Goal: Task Accomplishment & Management: Use online tool/utility

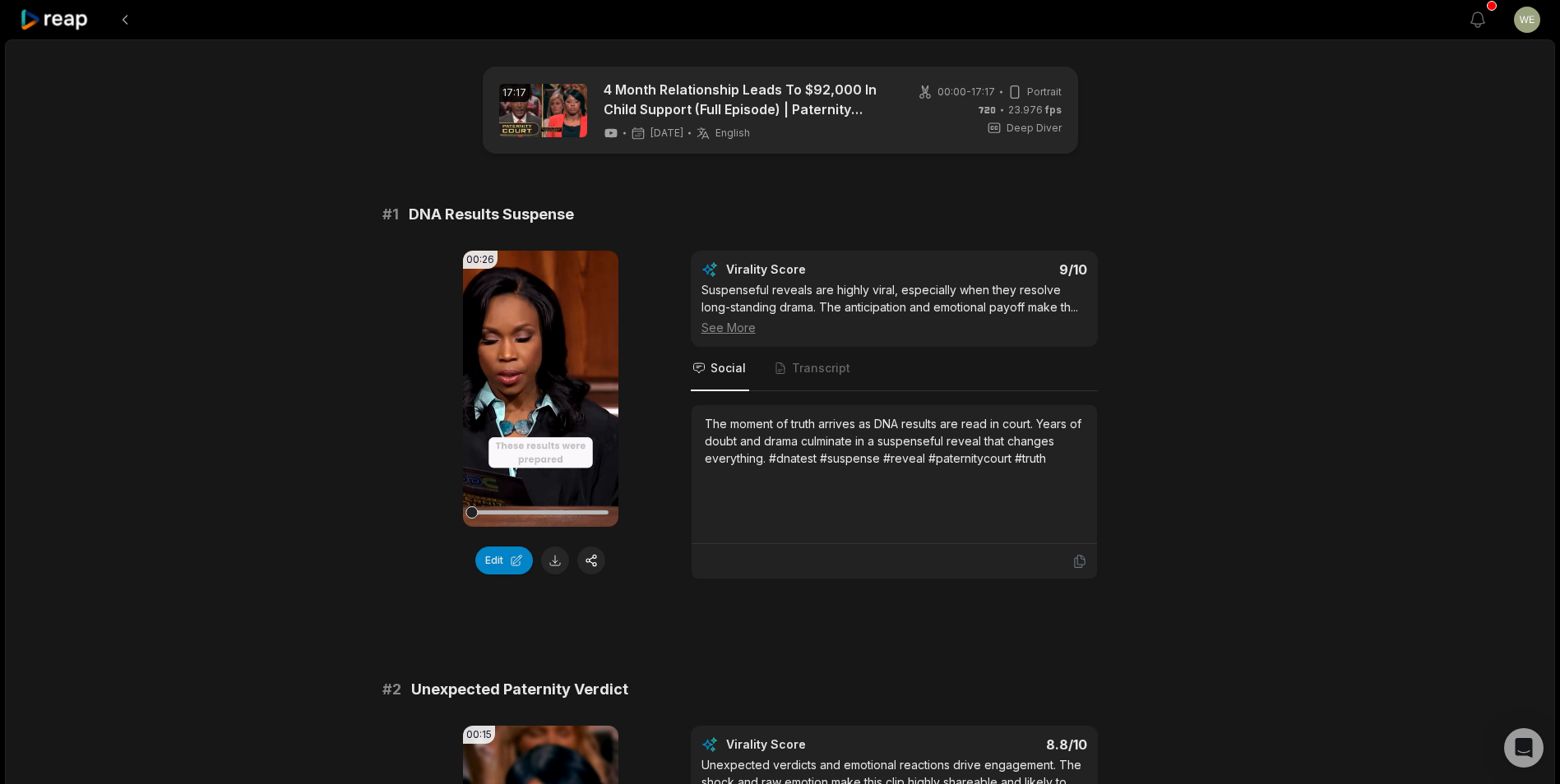
click at [1085, 338] on div "Virality Score 9 /10 Suspenseful reveals are highly viral, especially when they…" at bounding box center [895, 299] width 407 height 97
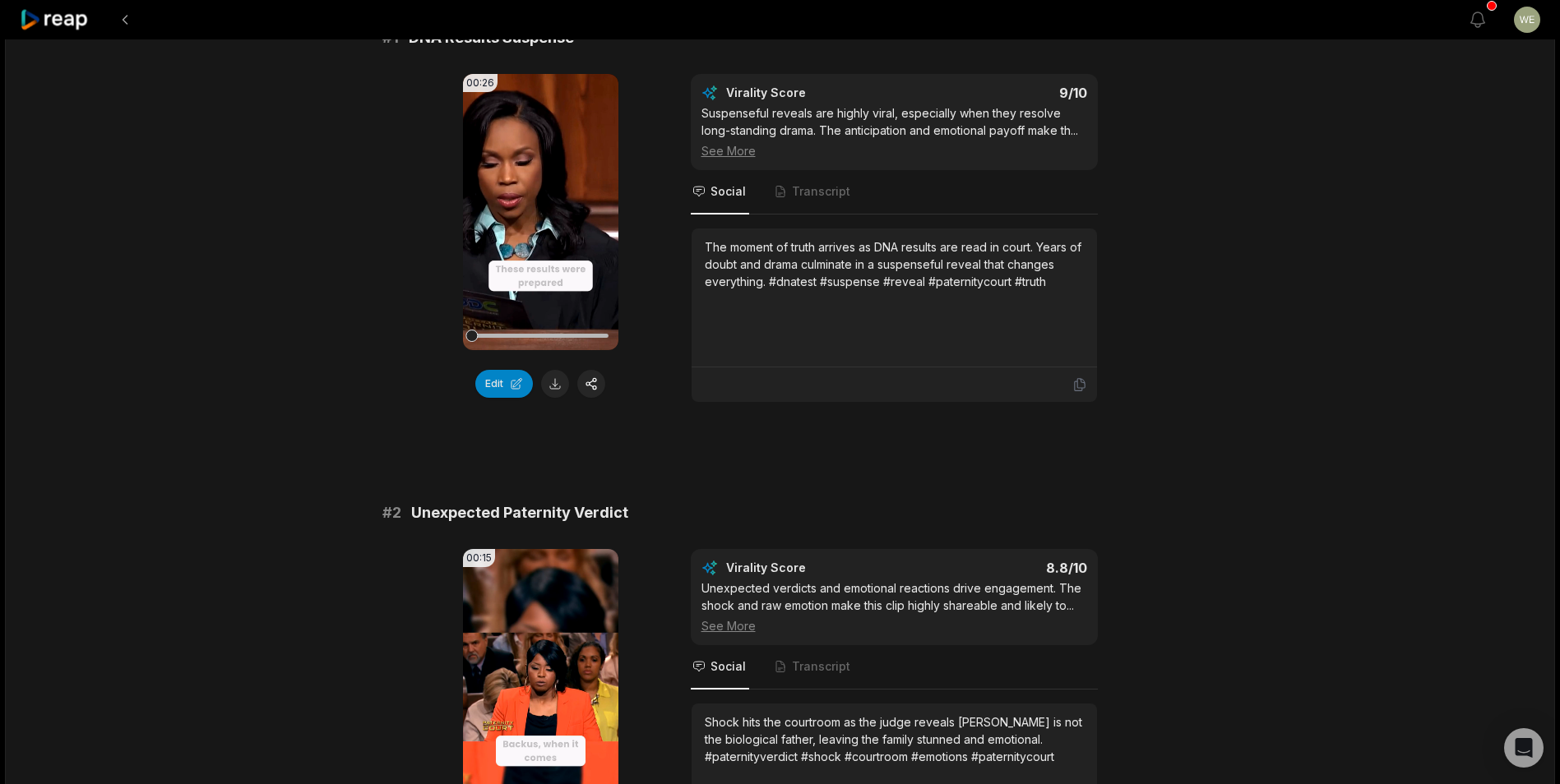
scroll to position [82, 0]
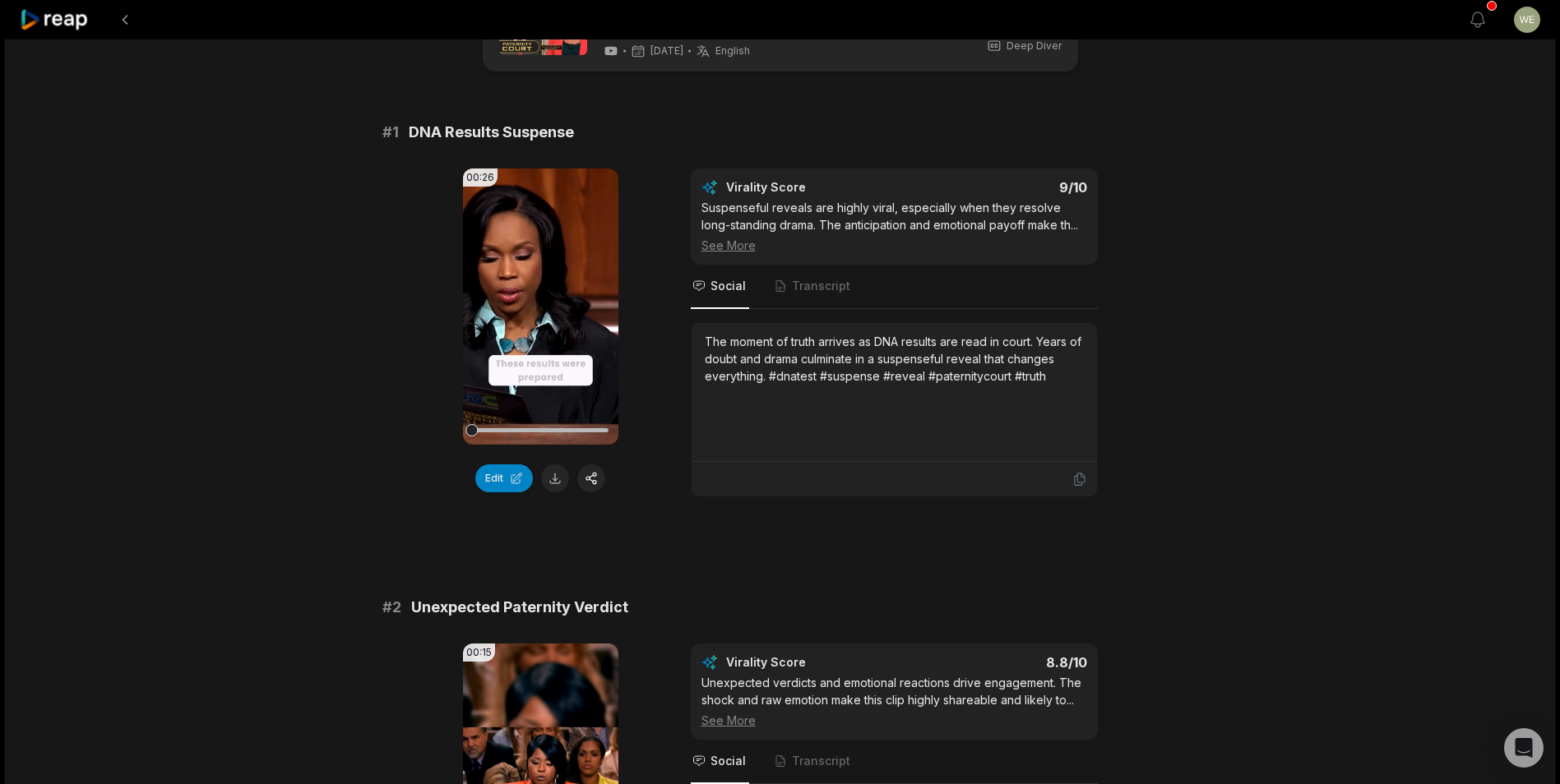
click at [68, 27] on icon at bounding box center [54, 20] width 70 height 22
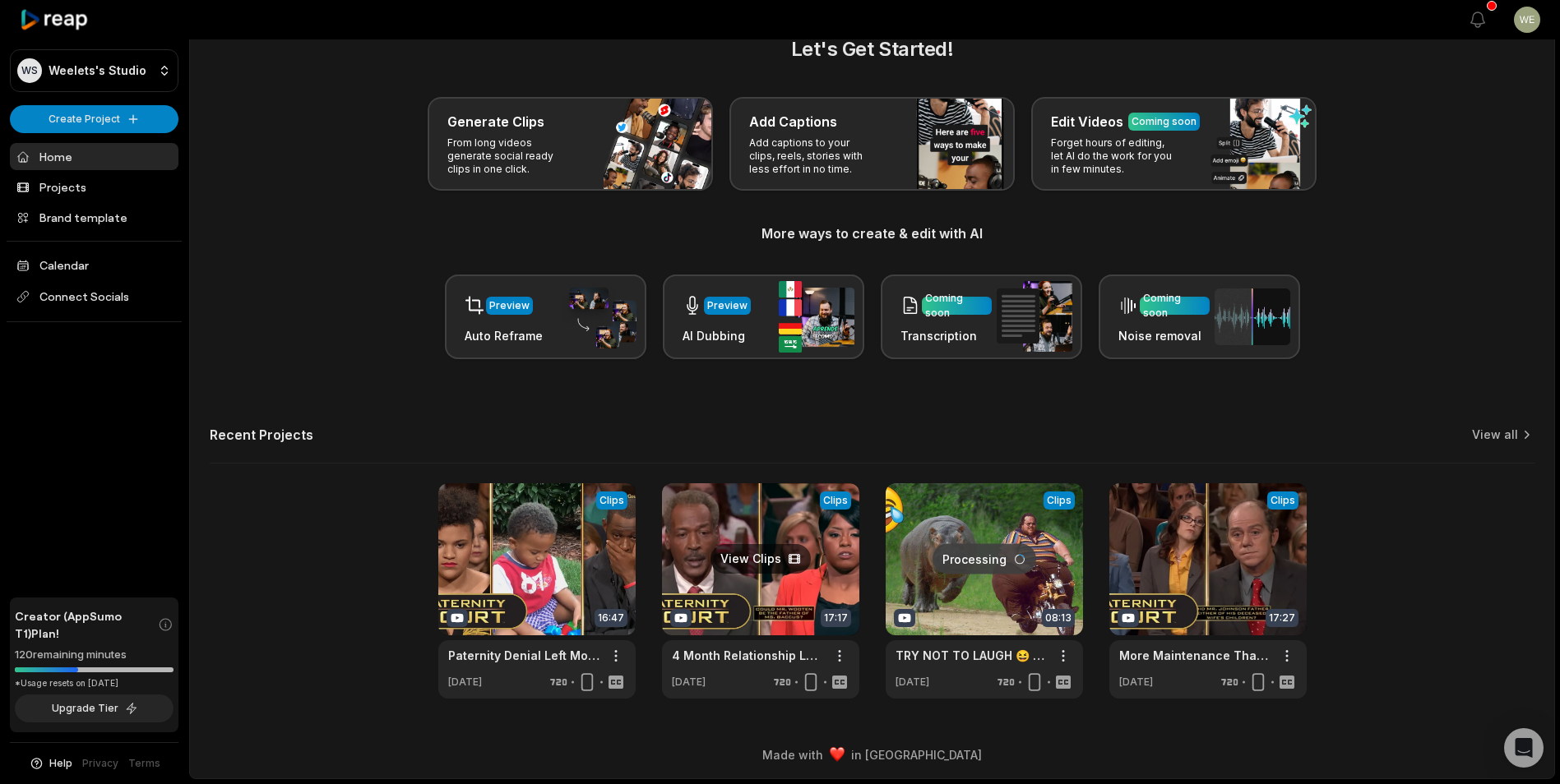
click at [816, 558] on link at bounding box center [760, 591] width 198 height 216
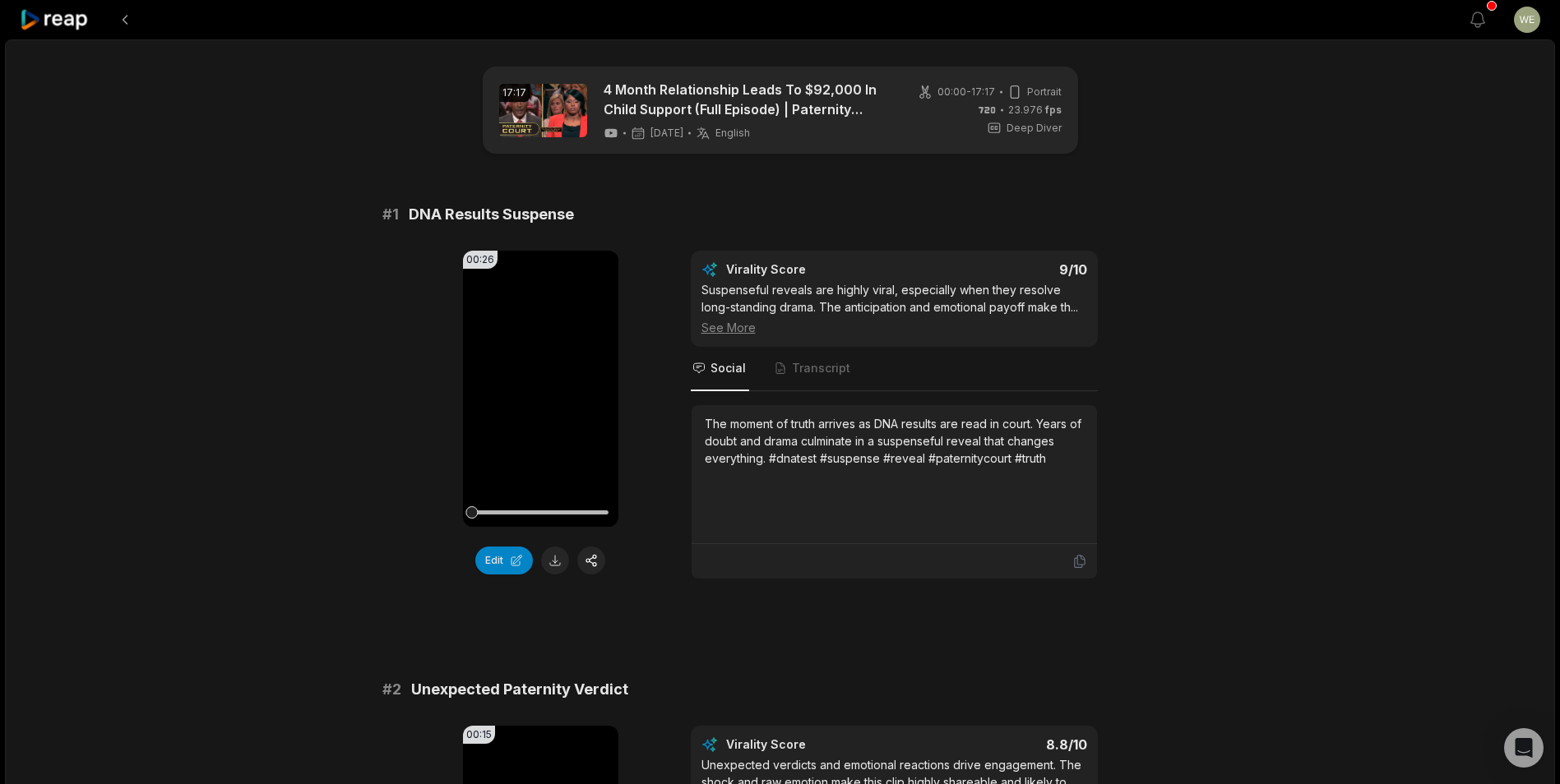
scroll to position [247, 0]
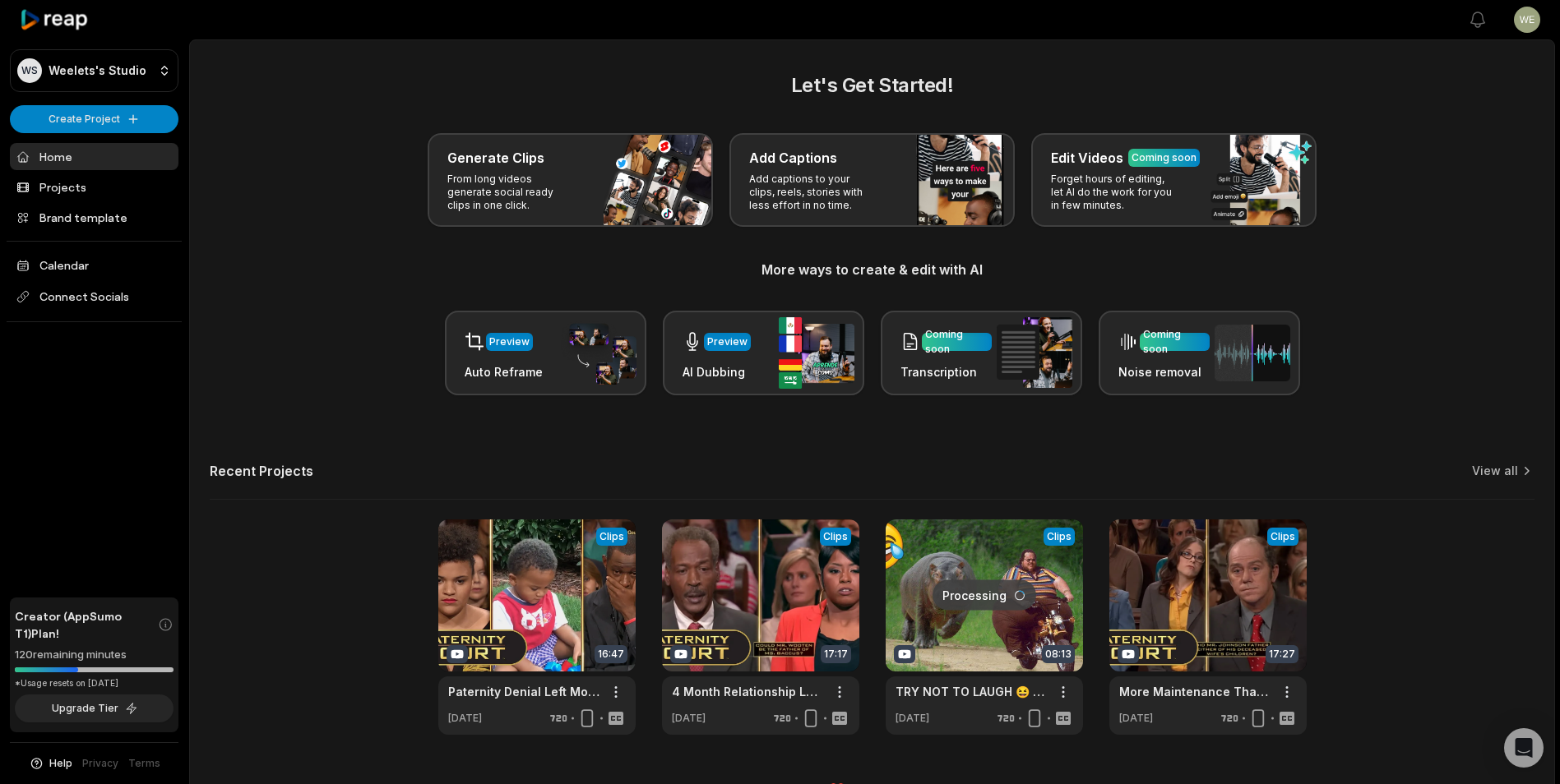
scroll to position [36, 0]
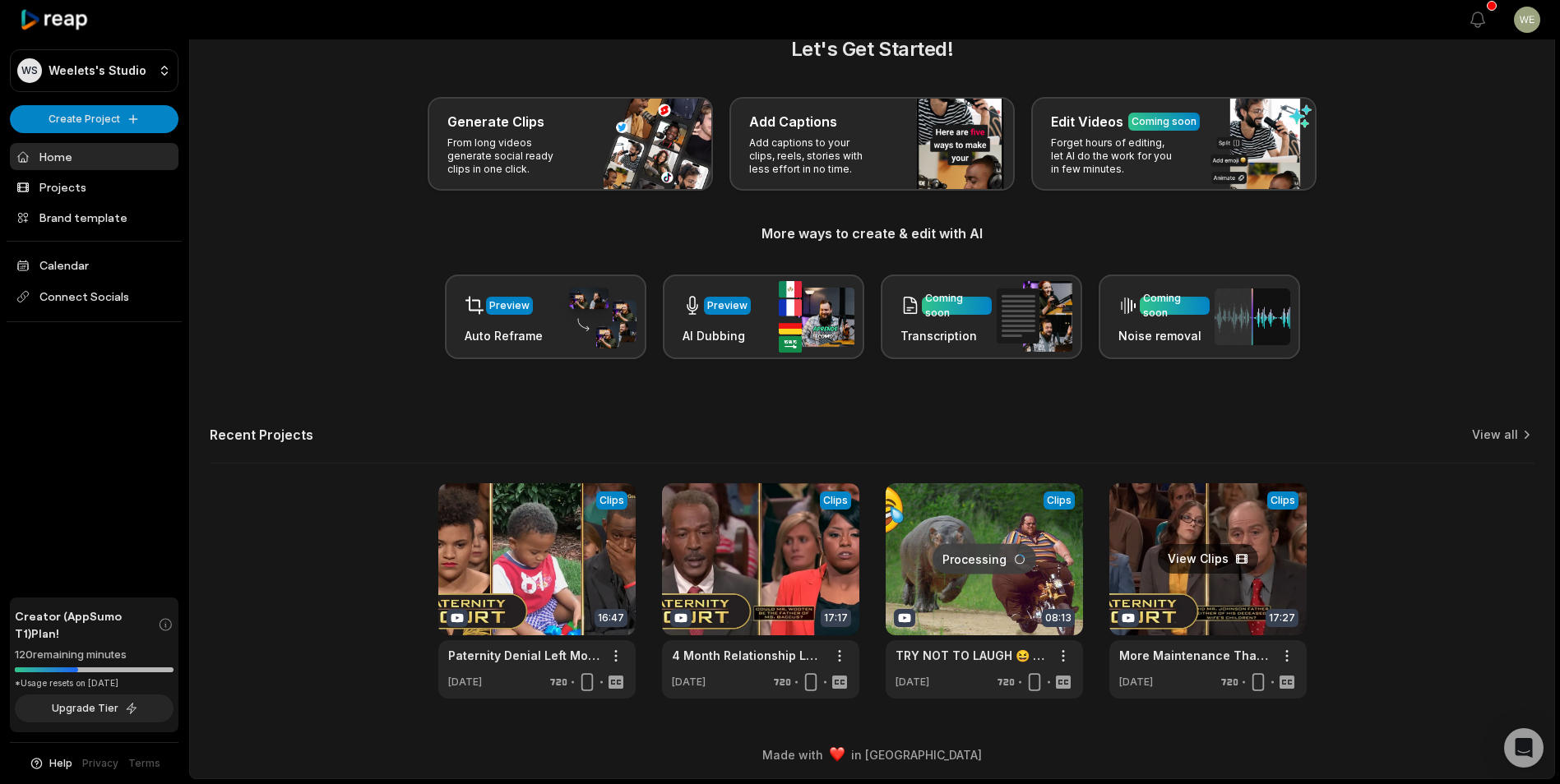
click at [1278, 586] on link at bounding box center [1208, 591] width 198 height 216
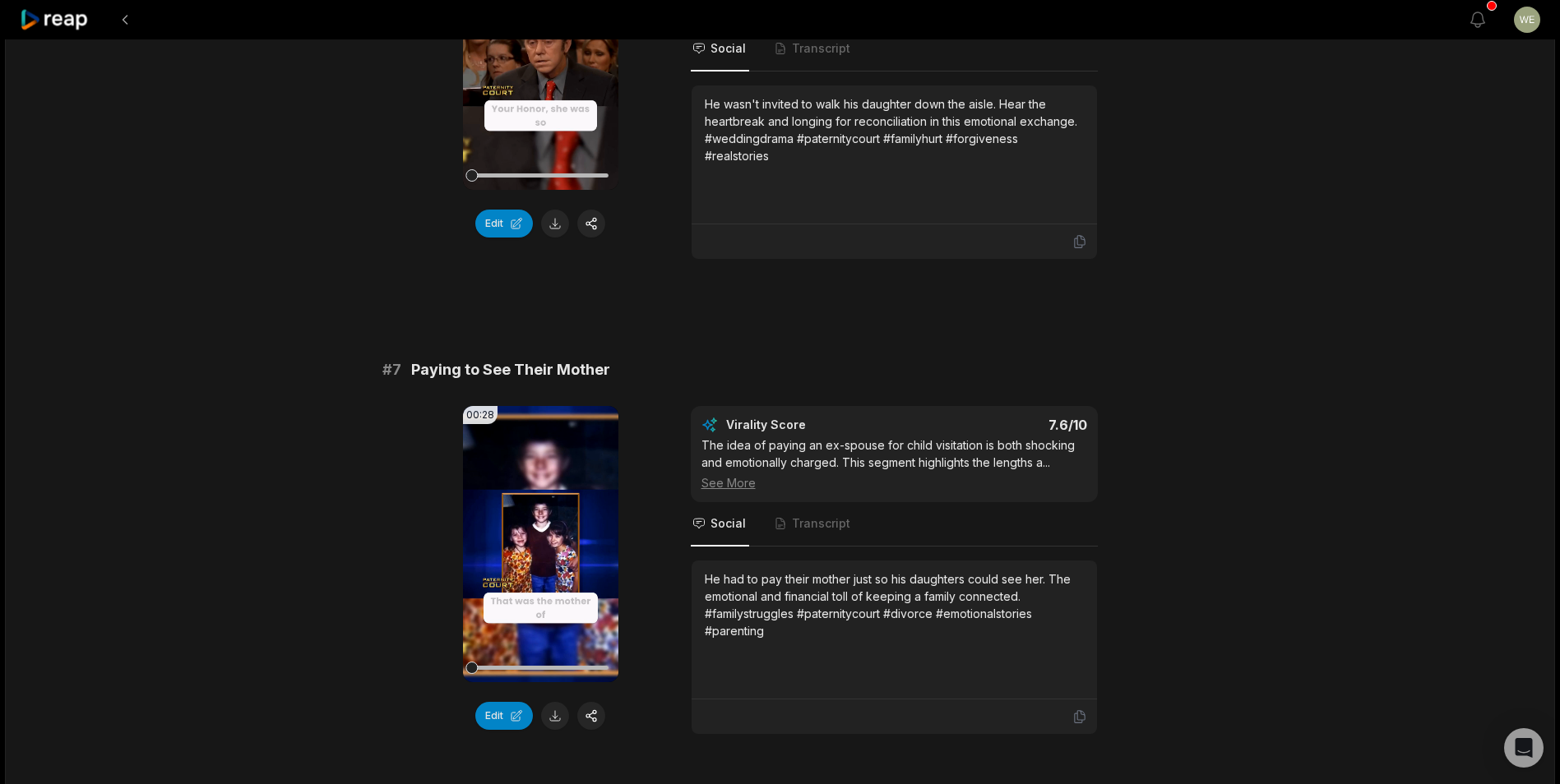
scroll to position [2959, 0]
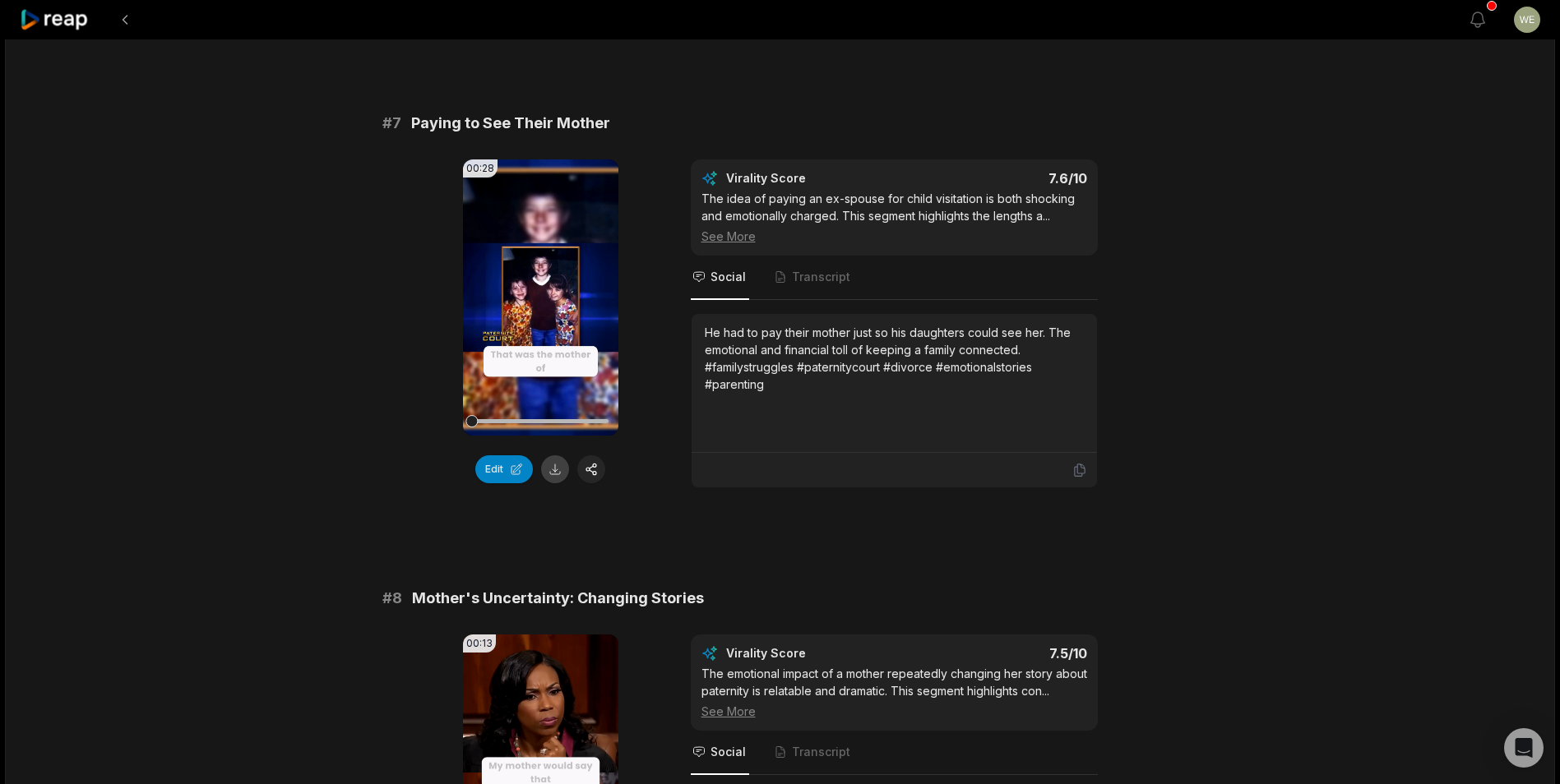
click at [554, 478] on button at bounding box center [555, 469] width 28 height 28
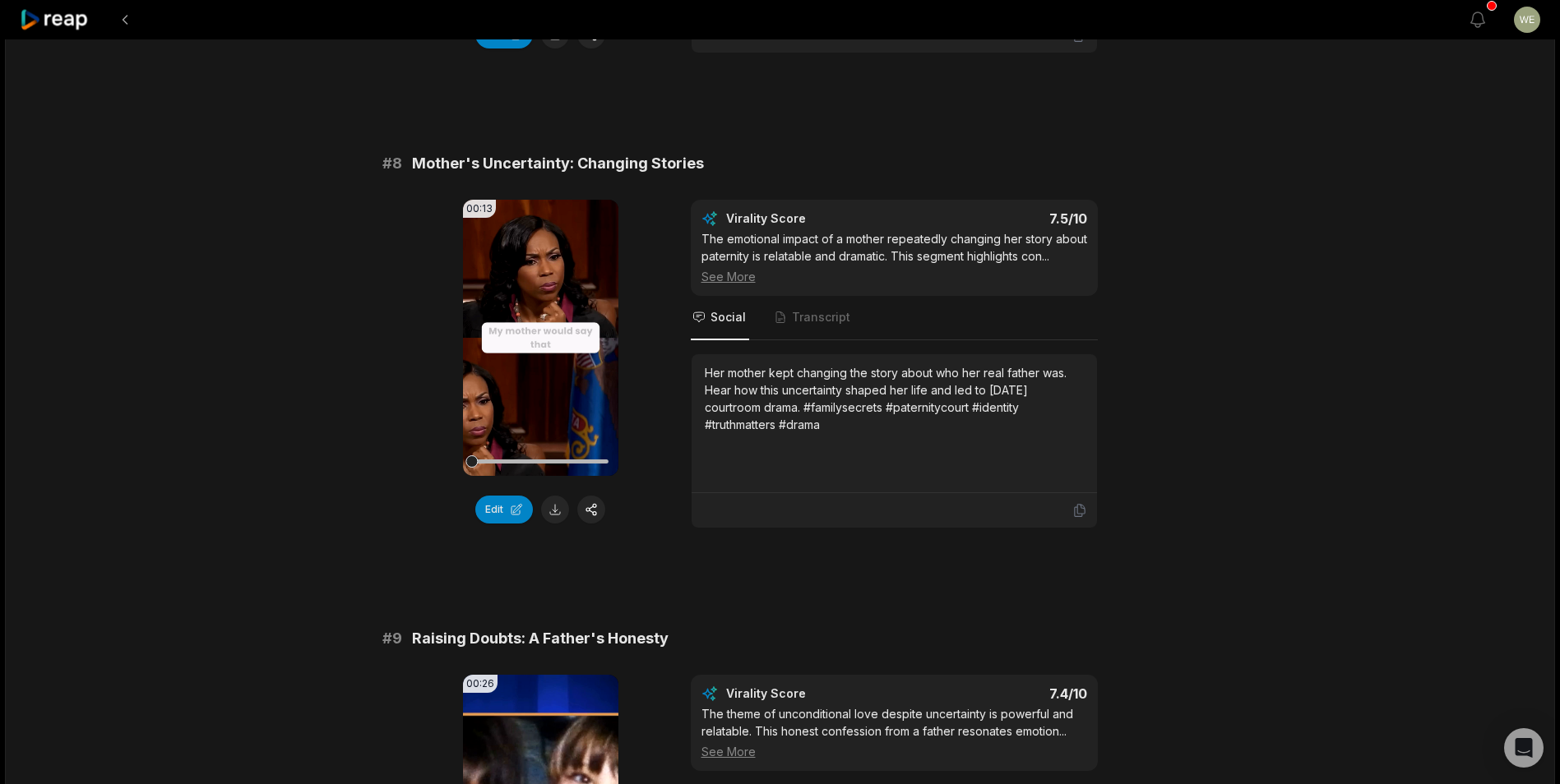
scroll to position [3453, 0]
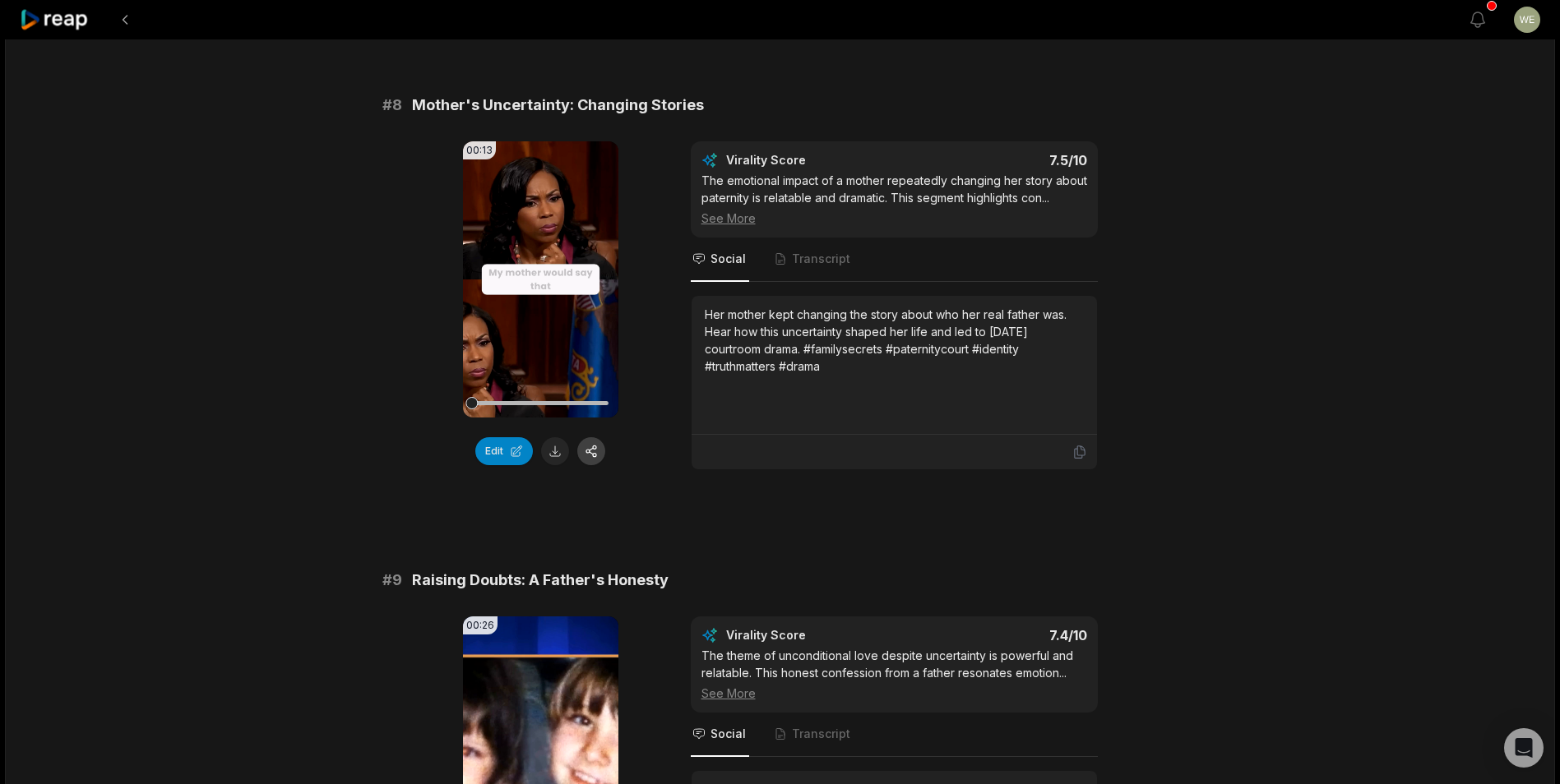
drag, startPoint x: 556, startPoint y: 456, endPoint x: 595, endPoint y: 442, distance: 41.4
click at [556, 456] on button at bounding box center [555, 451] width 28 height 28
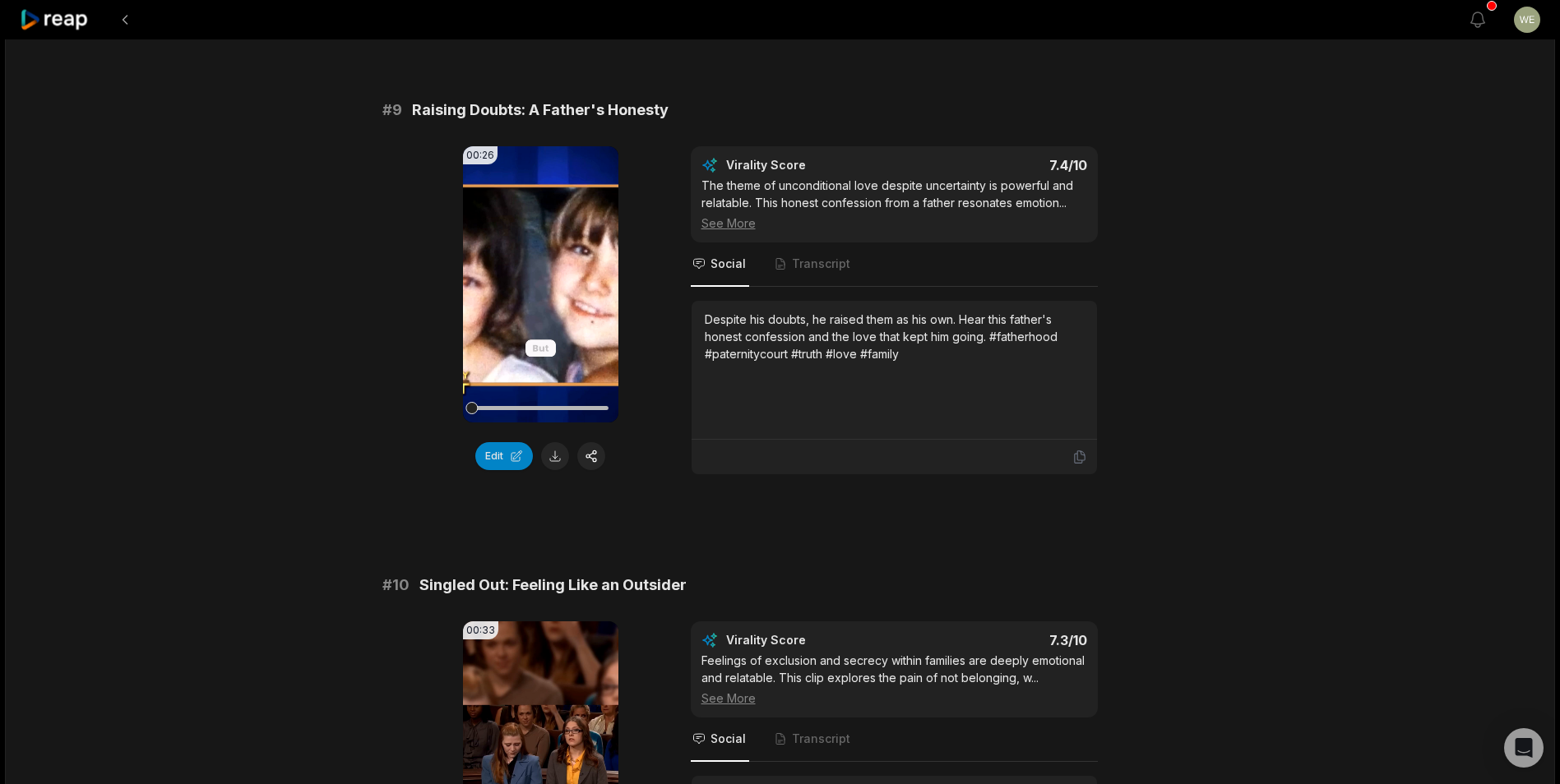
scroll to position [3946, 0]
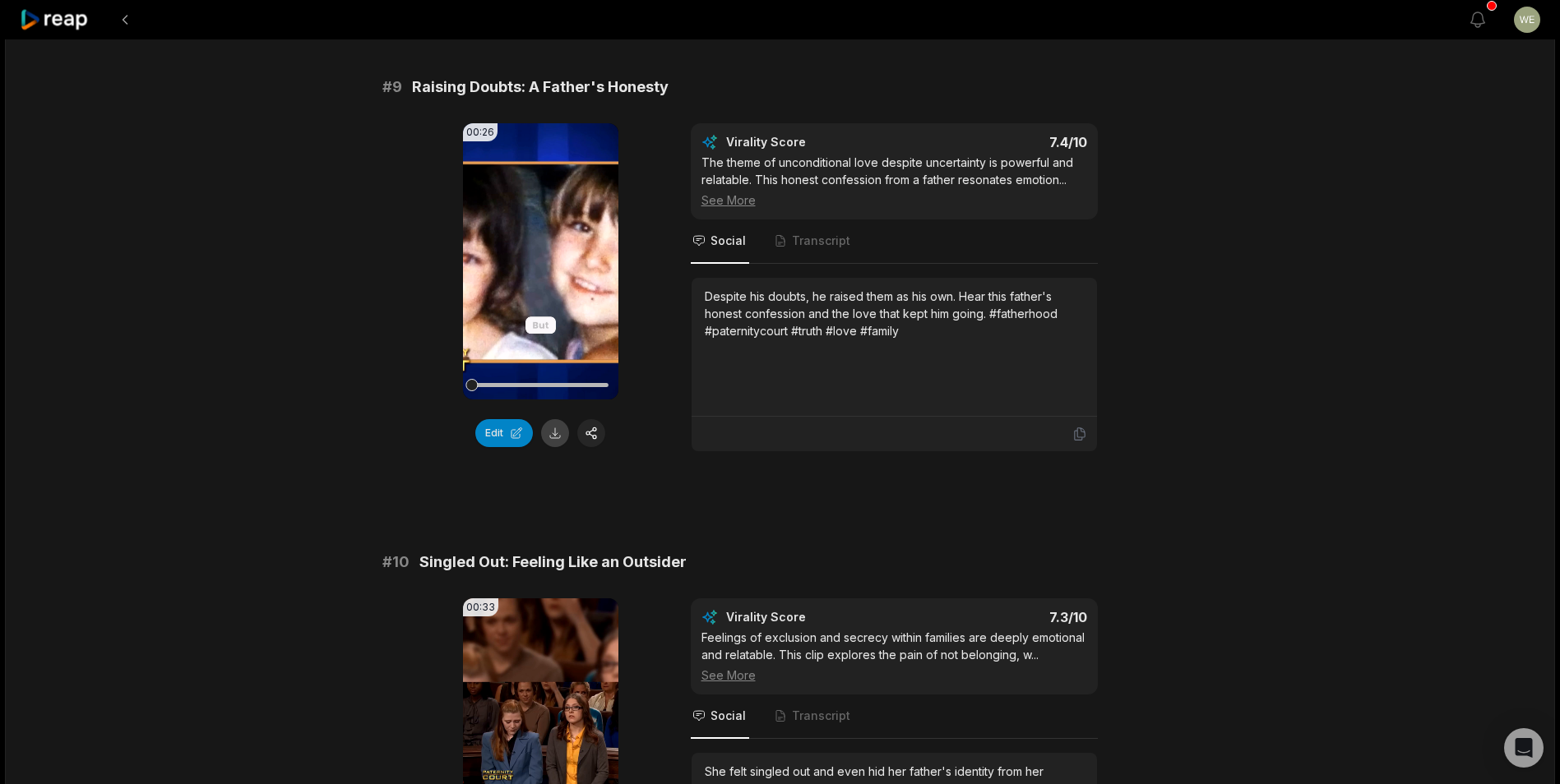
click at [551, 438] on button at bounding box center [555, 433] width 28 height 28
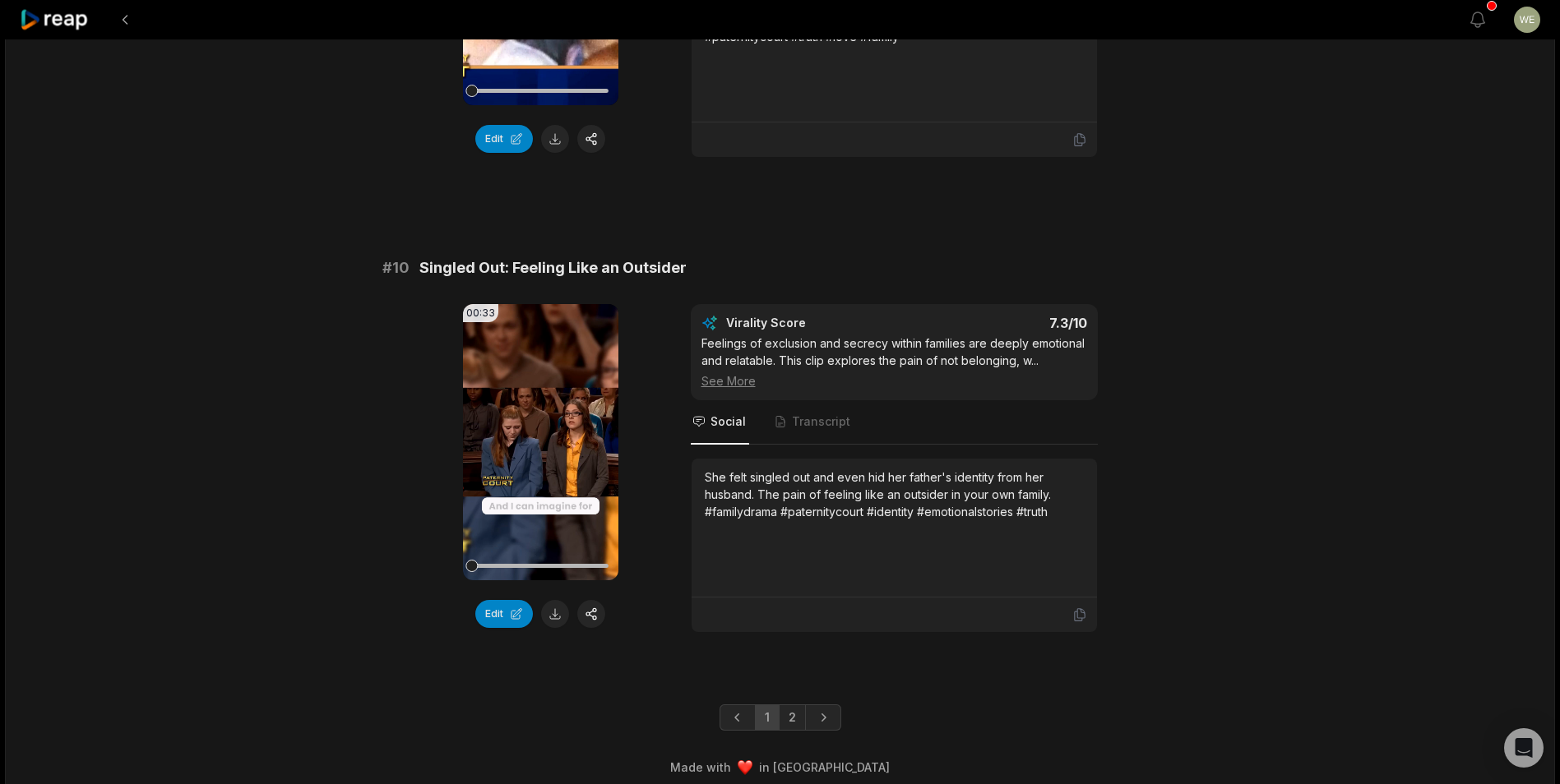
scroll to position [4252, 0]
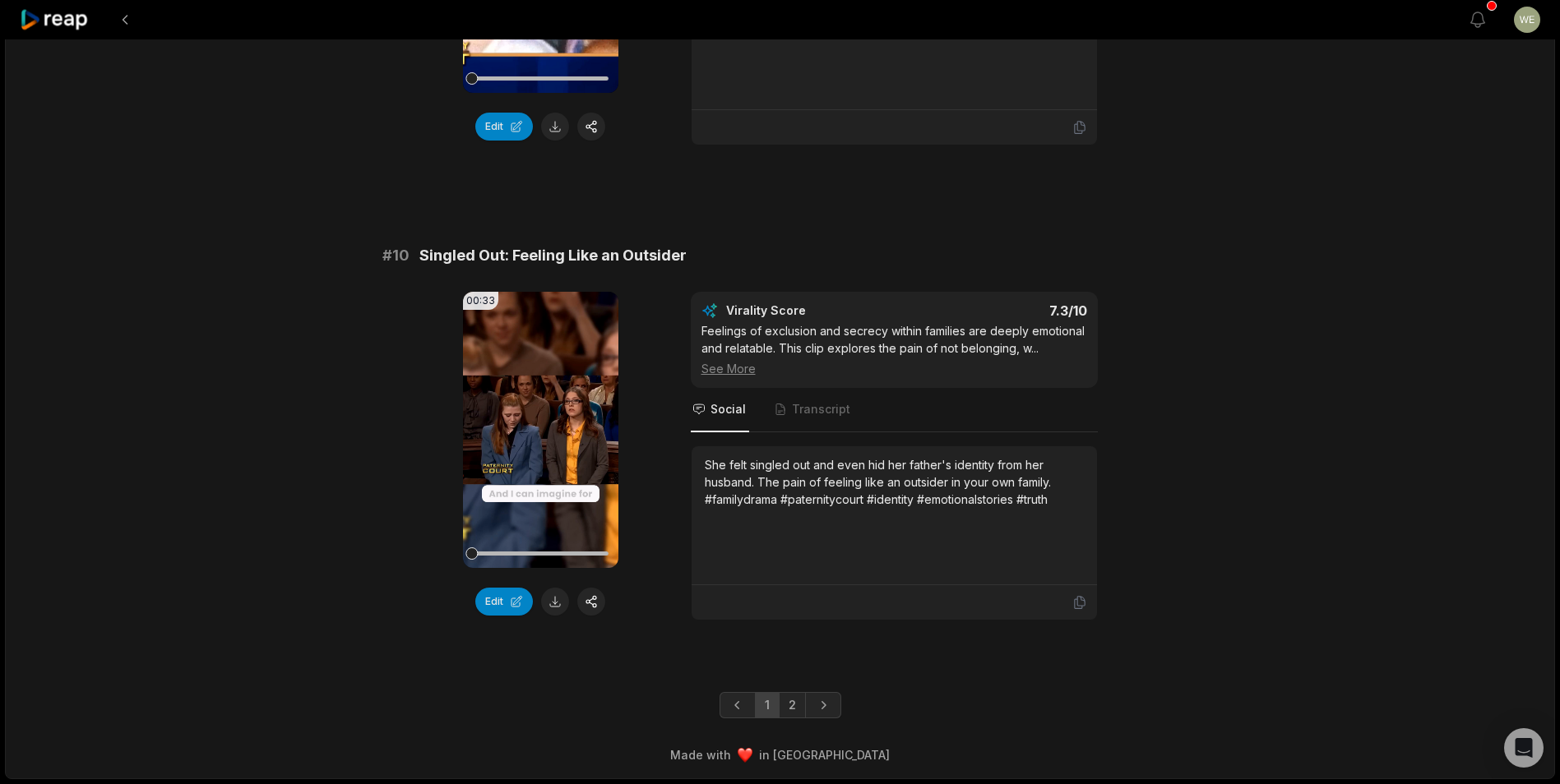
drag, startPoint x: 550, startPoint y: 605, endPoint x: 564, endPoint y: 599, distance: 15.2
click at [550, 605] on button at bounding box center [555, 601] width 28 height 28
drag, startPoint x: 792, startPoint y: 707, endPoint x: 792, endPoint y: 679, distance: 28.0
click at [792, 707] on link "2" at bounding box center [792, 705] width 27 height 26
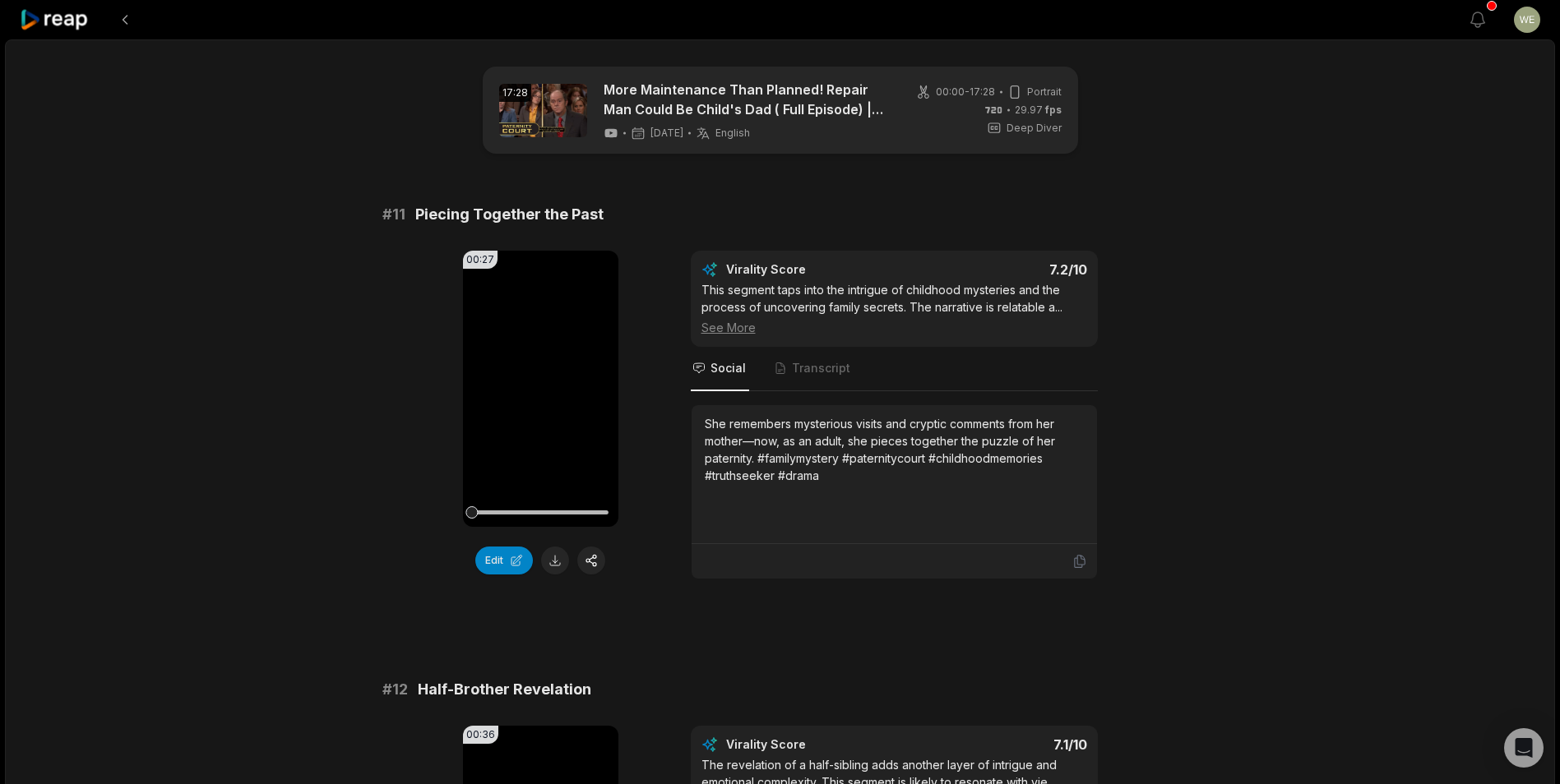
scroll to position [247, 0]
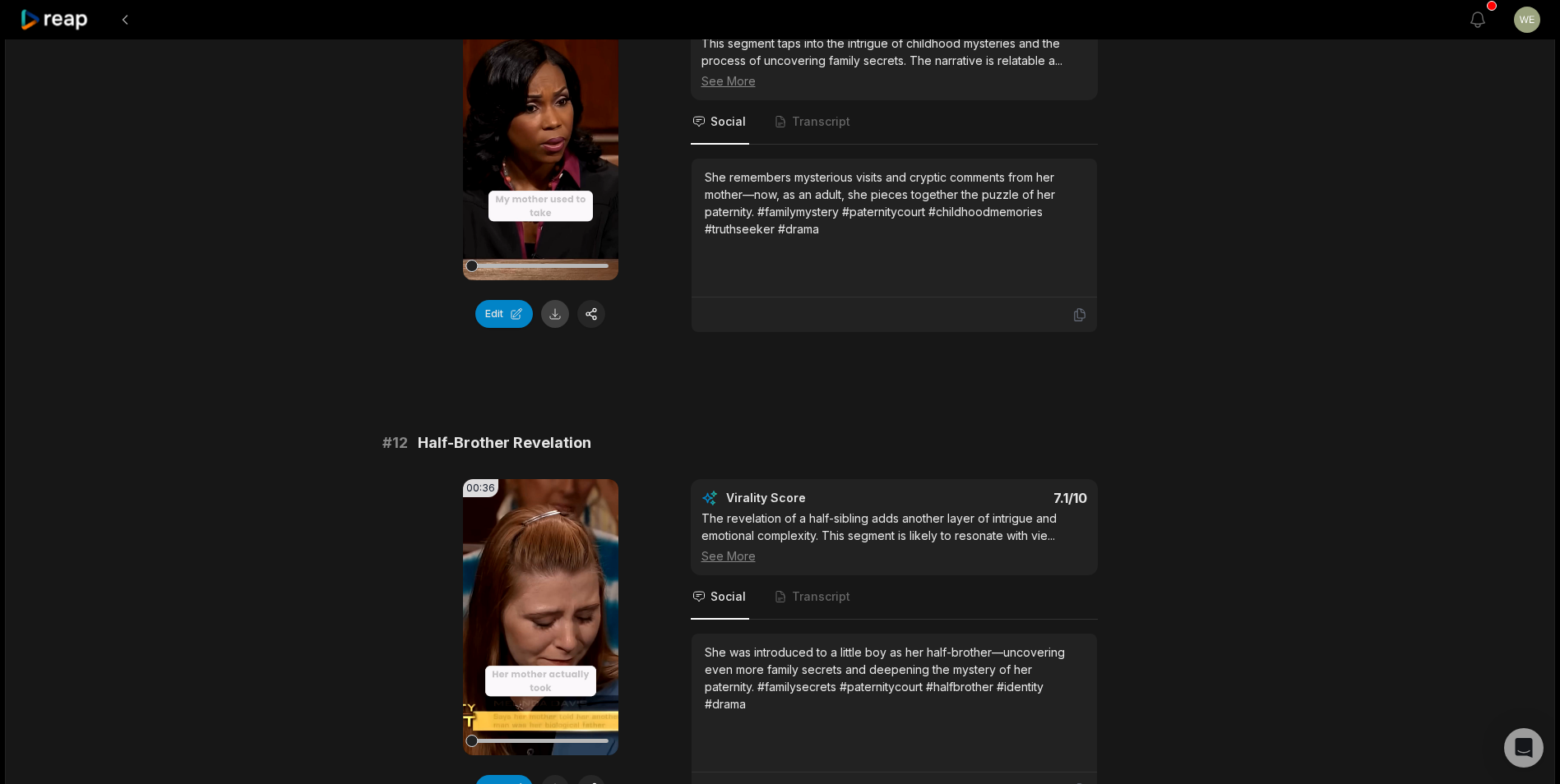
click at [559, 309] on button at bounding box center [555, 314] width 28 height 28
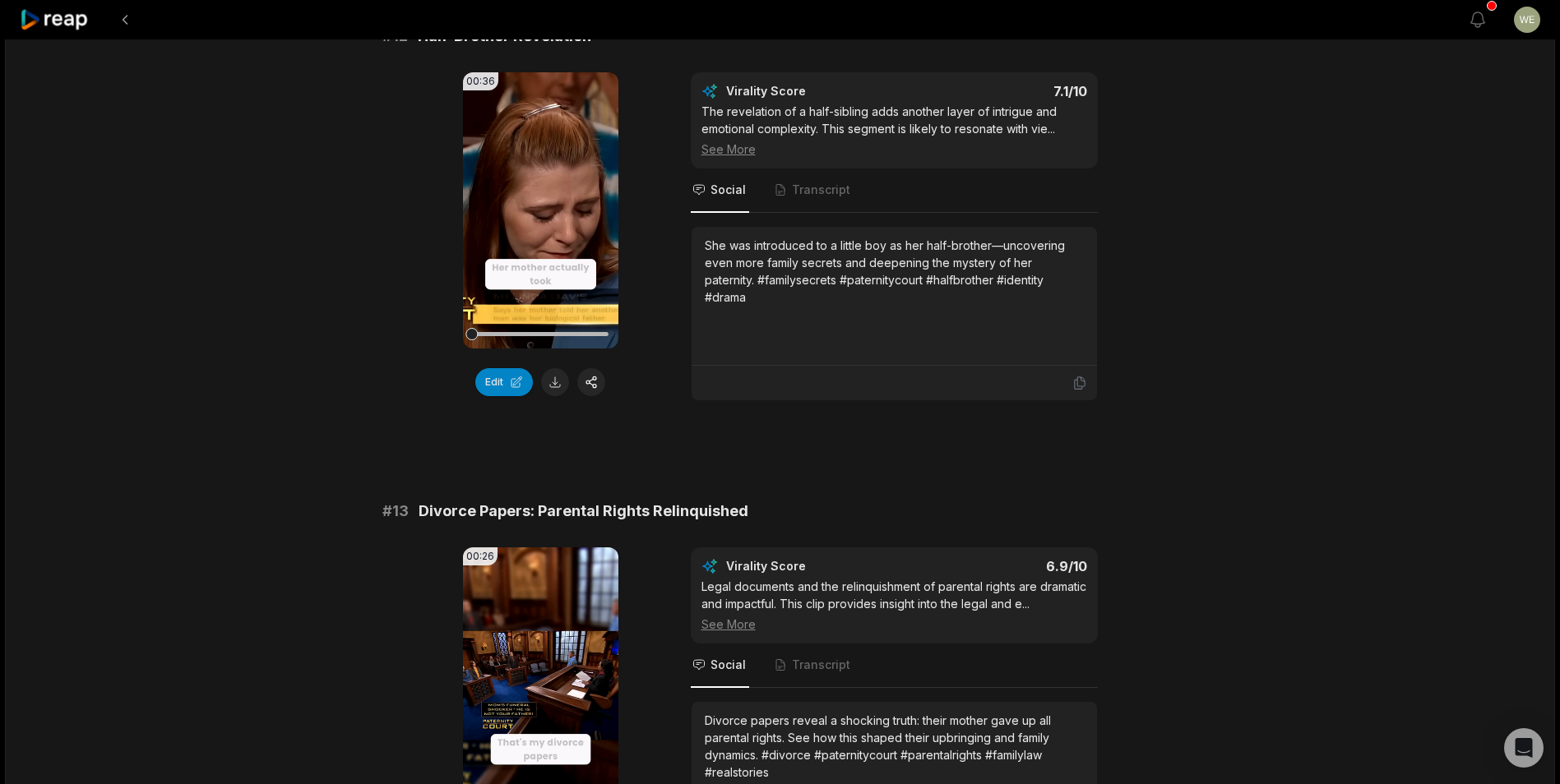
scroll to position [657, 0]
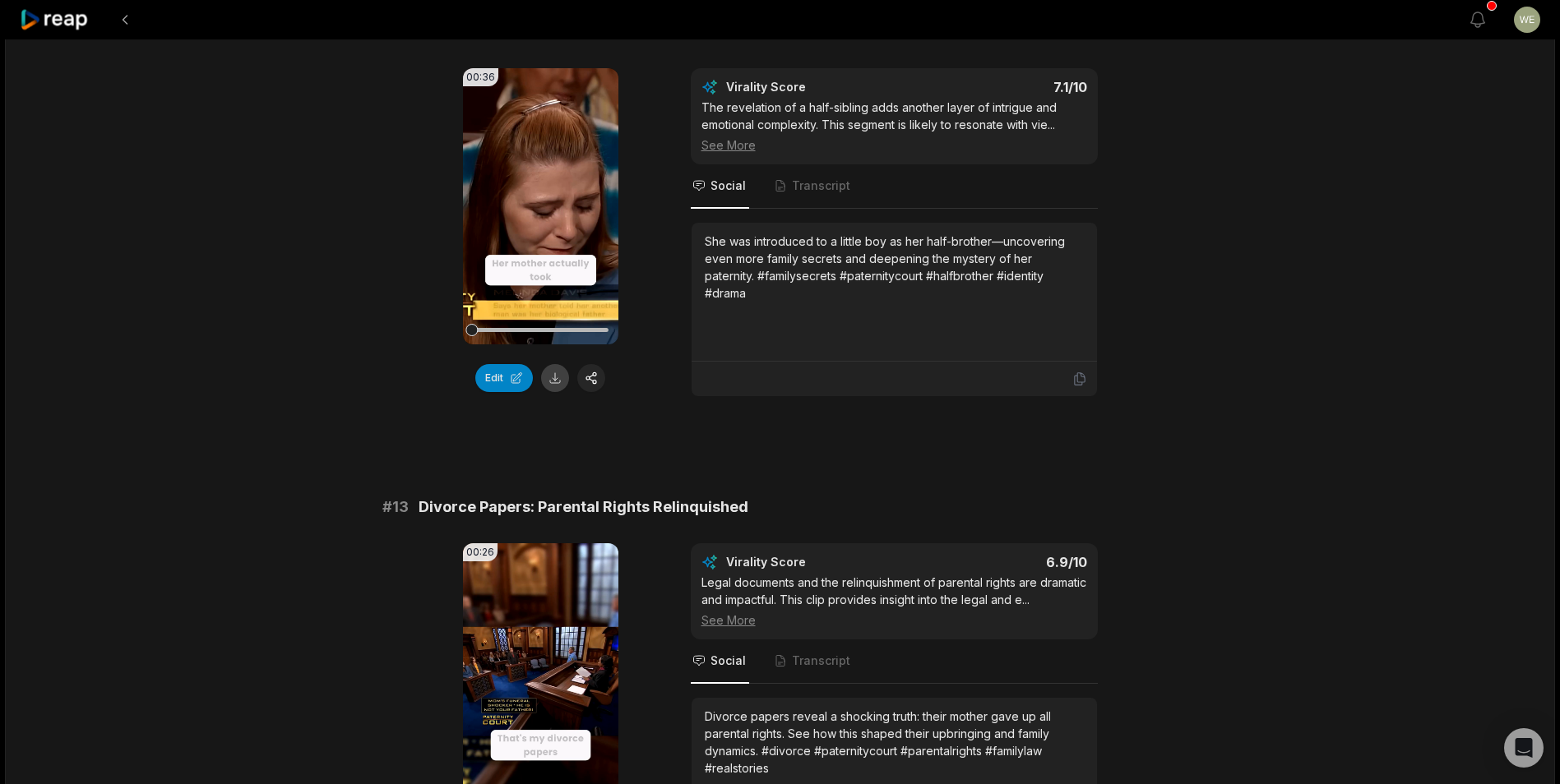
click at [566, 386] on button at bounding box center [555, 378] width 28 height 28
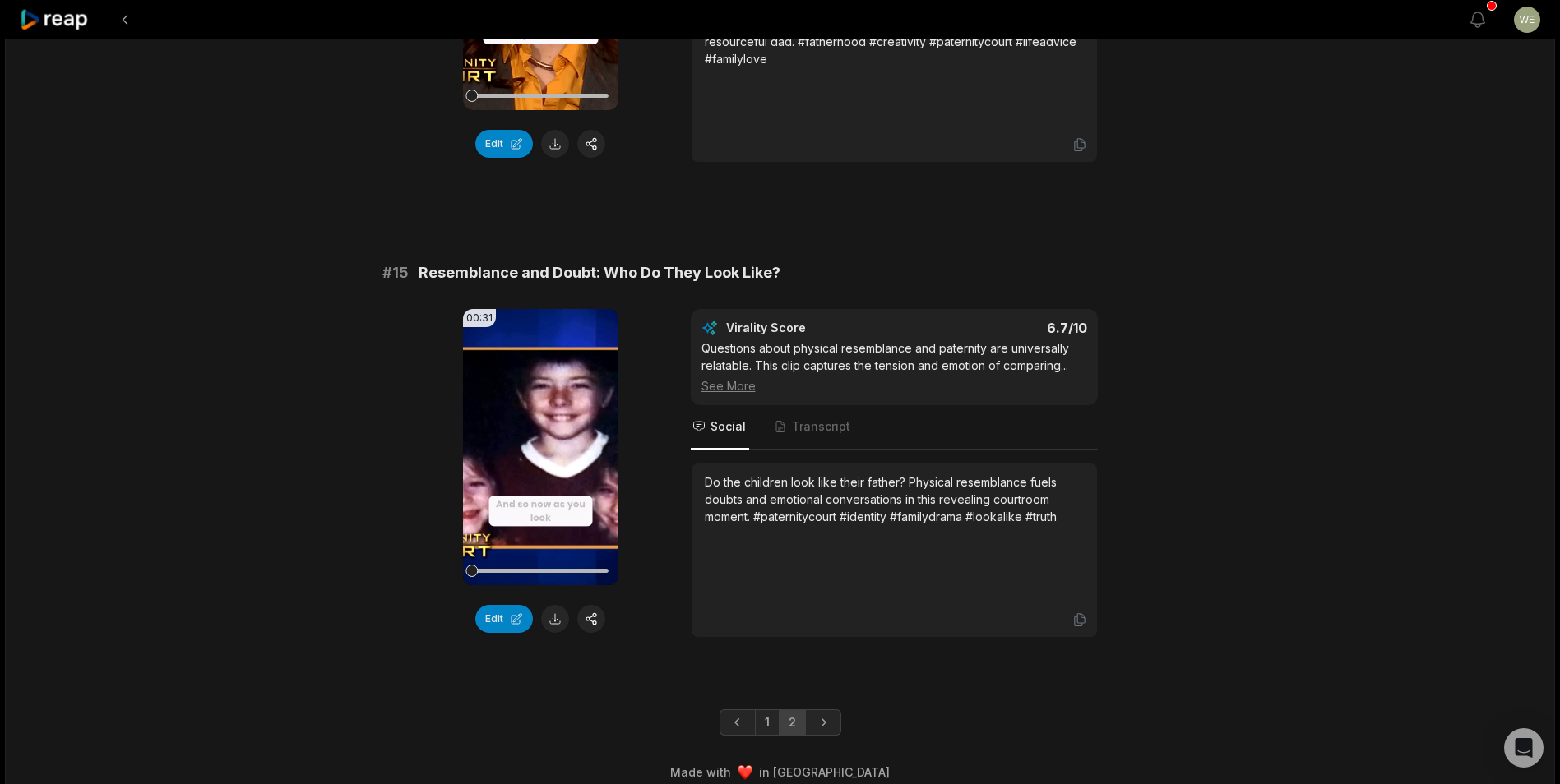
scroll to position [1860, 0]
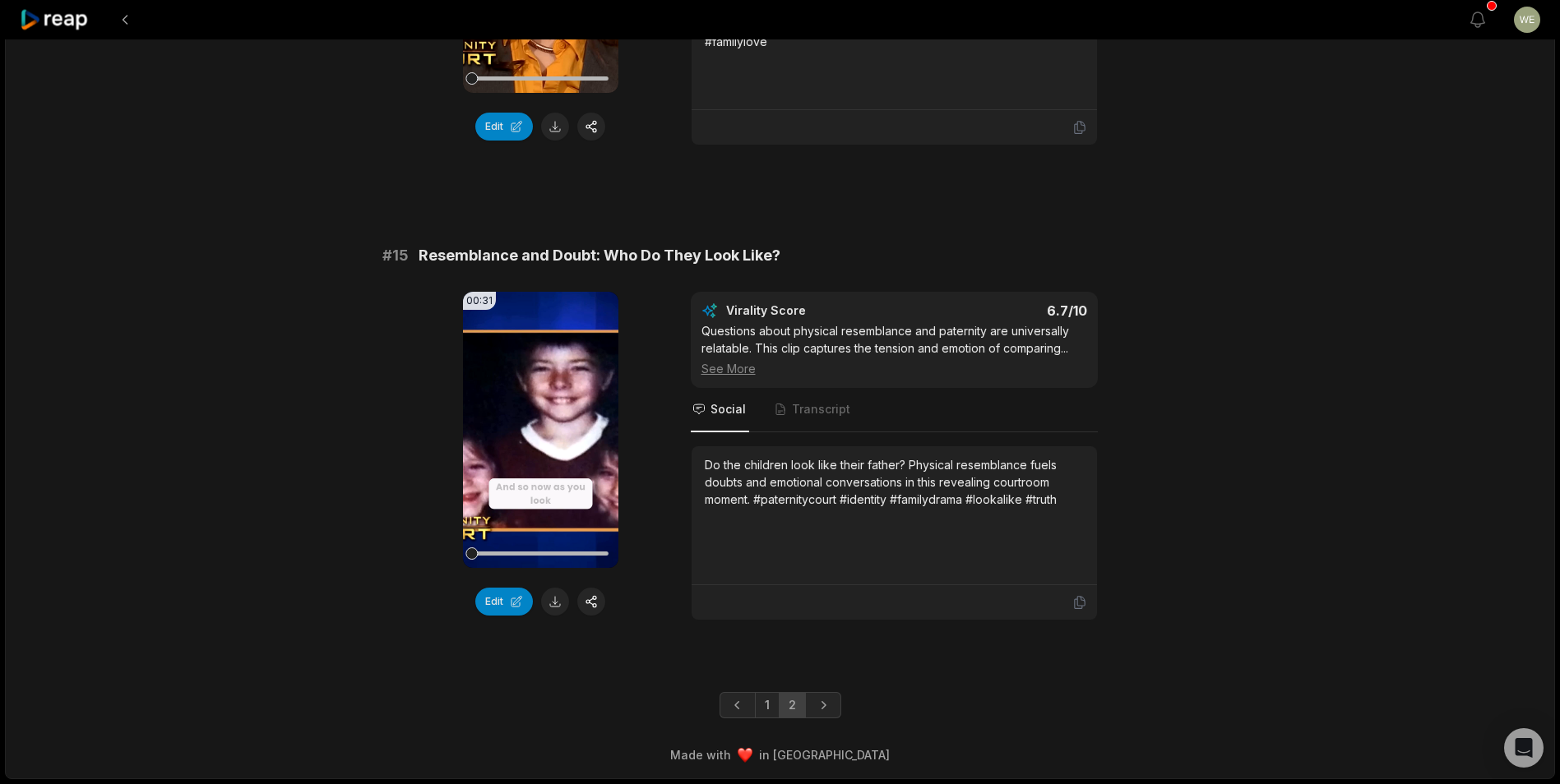
drag, startPoint x: 772, startPoint y: 710, endPoint x: 789, endPoint y: 675, distance: 38.9
click at [772, 710] on link "1" at bounding box center [767, 705] width 25 height 26
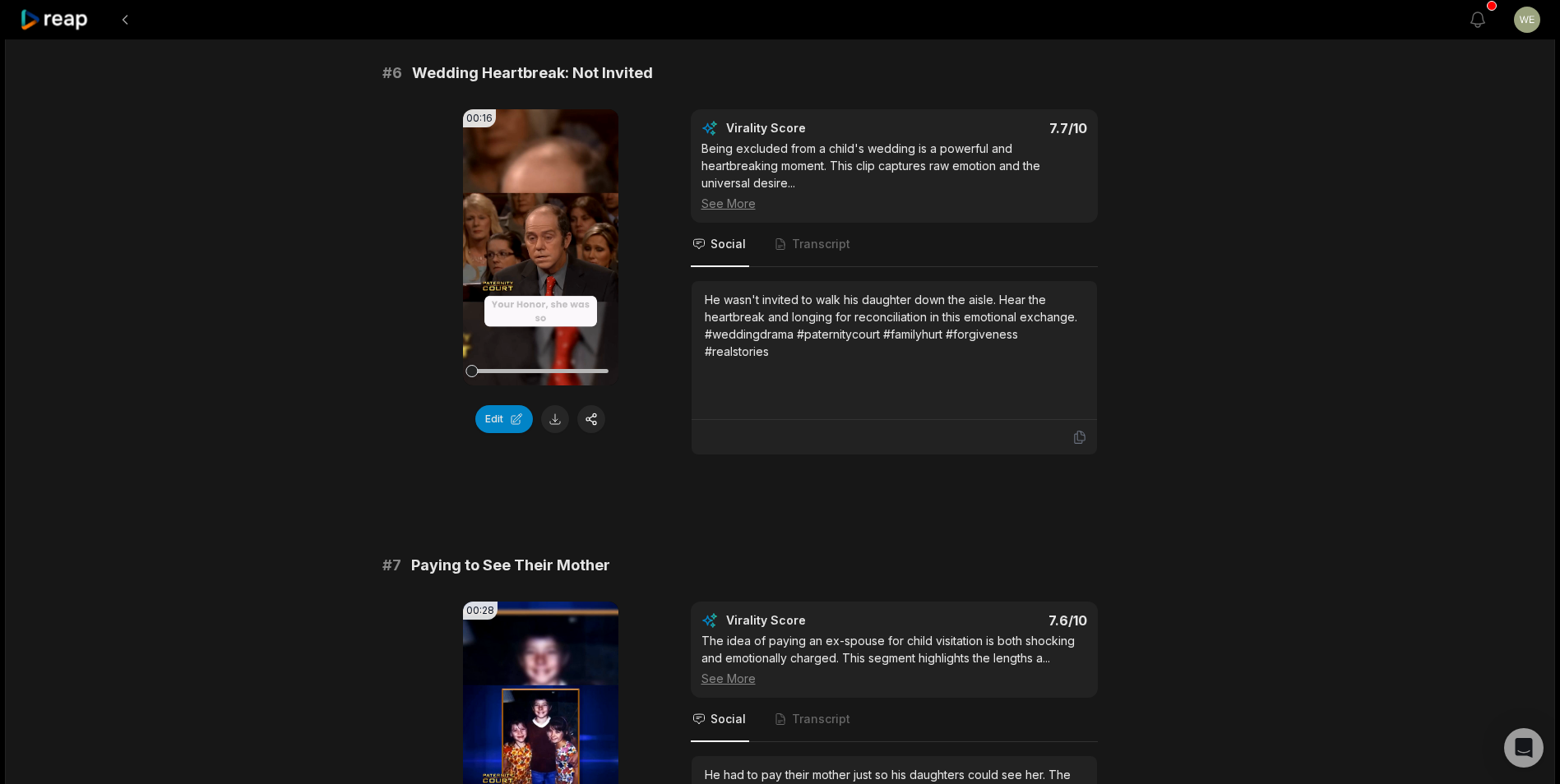
scroll to position [2763, 0]
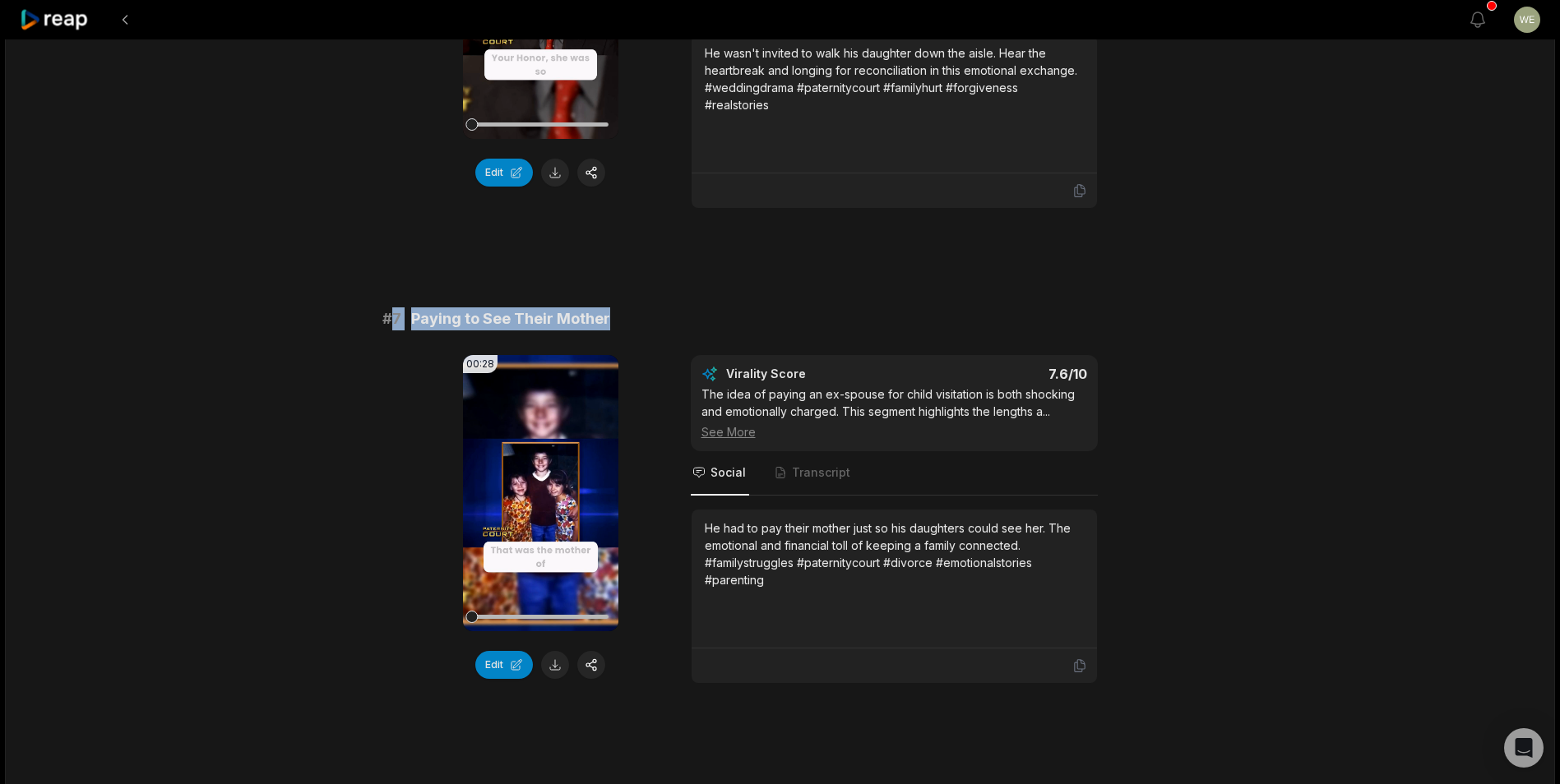
drag, startPoint x: 393, startPoint y: 317, endPoint x: 680, endPoint y: 317, distance: 287.0
click at [680, 317] on div "# 7 Paying to See Their Mother" at bounding box center [780, 318] width 796 height 23
click at [518, 322] on span "Paying to See Their Mother" at bounding box center [511, 318] width 199 height 23
drag, startPoint x: 408, startPoint y: 318, endPoint x: 618, endPoint y: 311, distance: 210.1
click at [618, 311] on div "# 7 Paying to See Their Mother" at bounding box center [780, 318] width 796 height 23
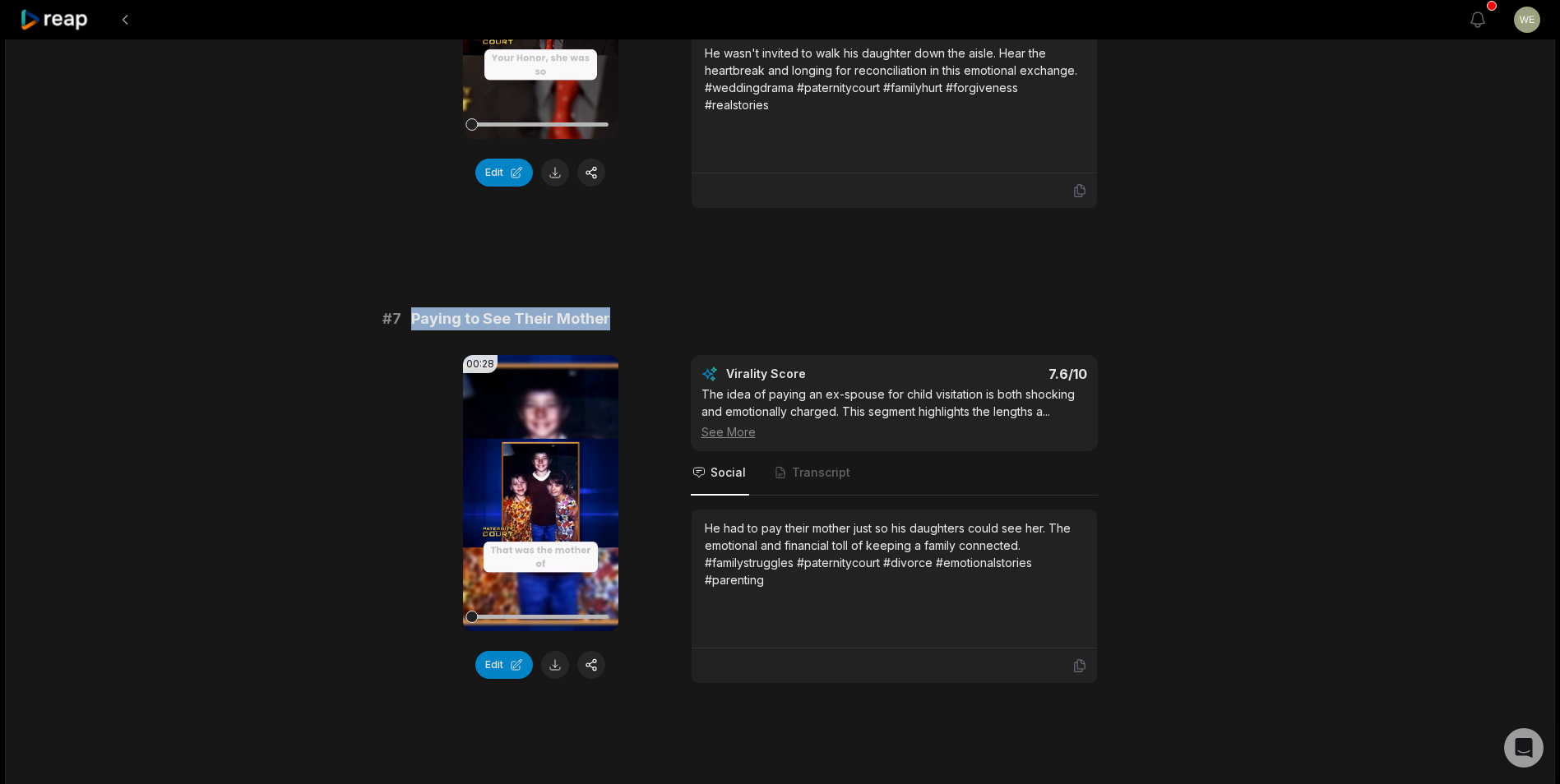
drag, startPoint x: 618, startPoint y: 311, endPoint x: 565, endPoint y: 310, distance: 53.0
copy span "Paying to See Their Mother"
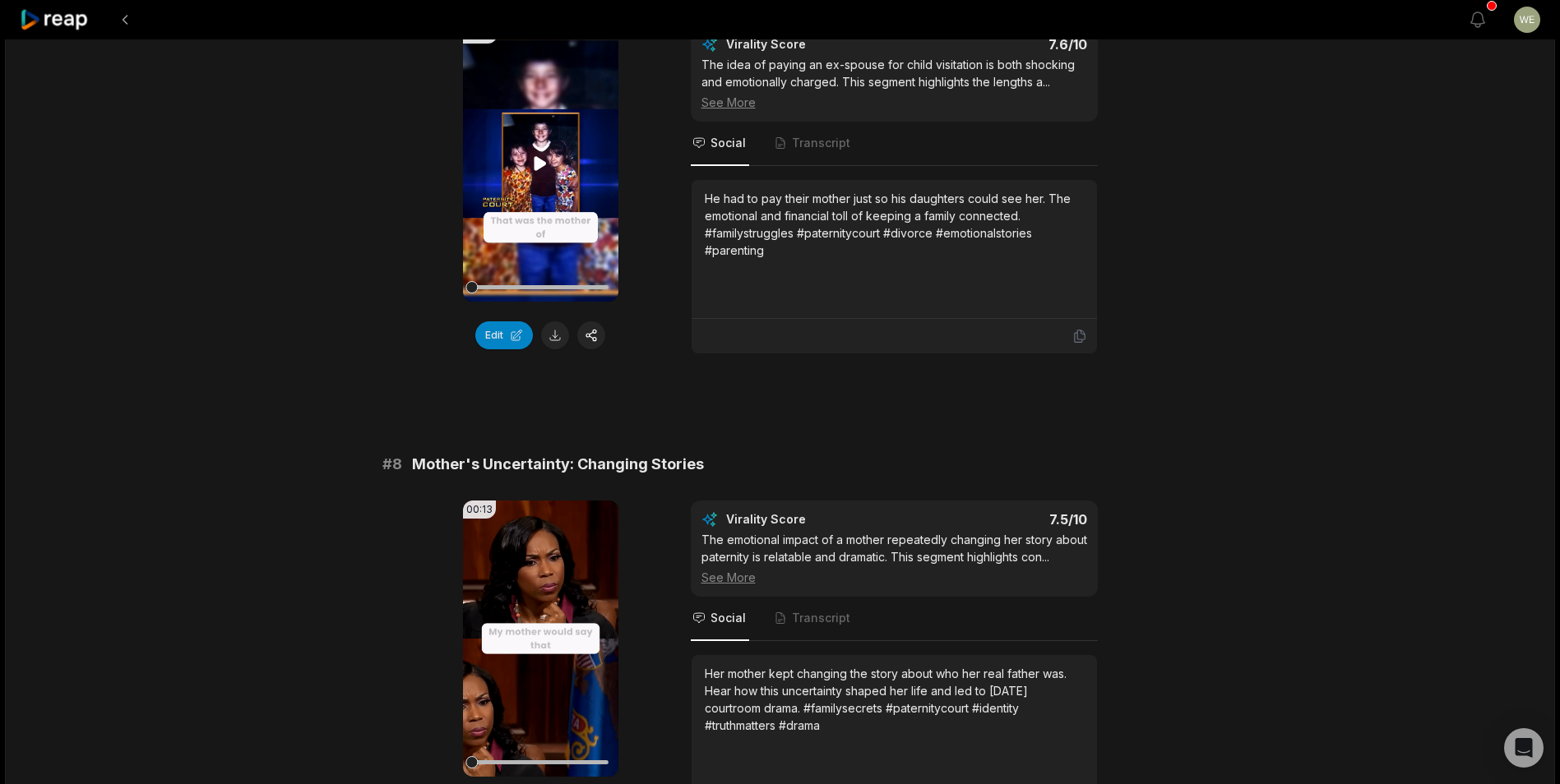
scroll to position [3339, 0]
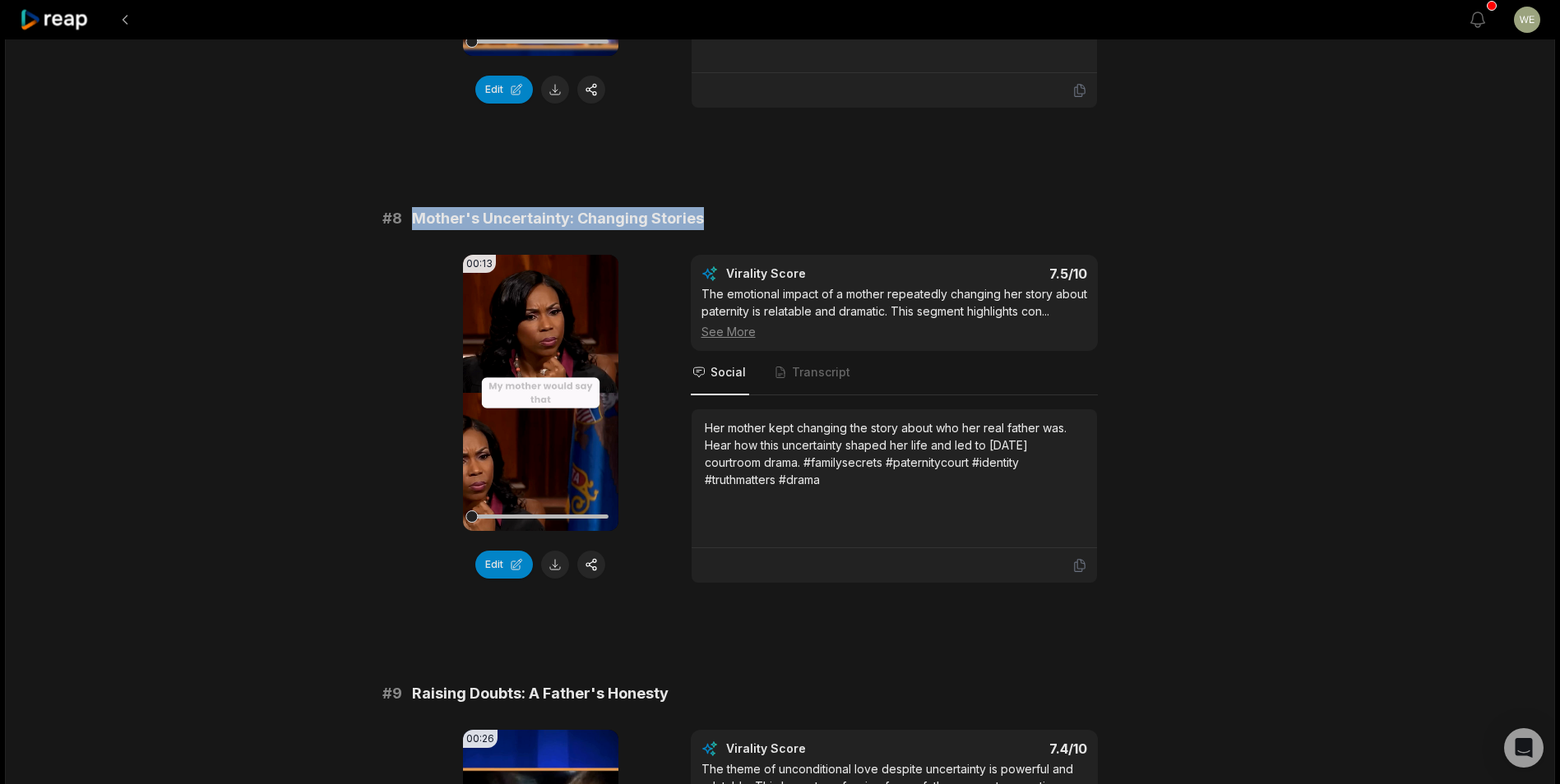
drag, startPoint x: 416, startPoint y: 218, endPoint x: 847, endPoint y: 223, distance: 431.0
click at [847, 223] on div "# 8 Mother's Uncertainty: Changing Stories" at bounding box center [780, 218] width 796 height 23
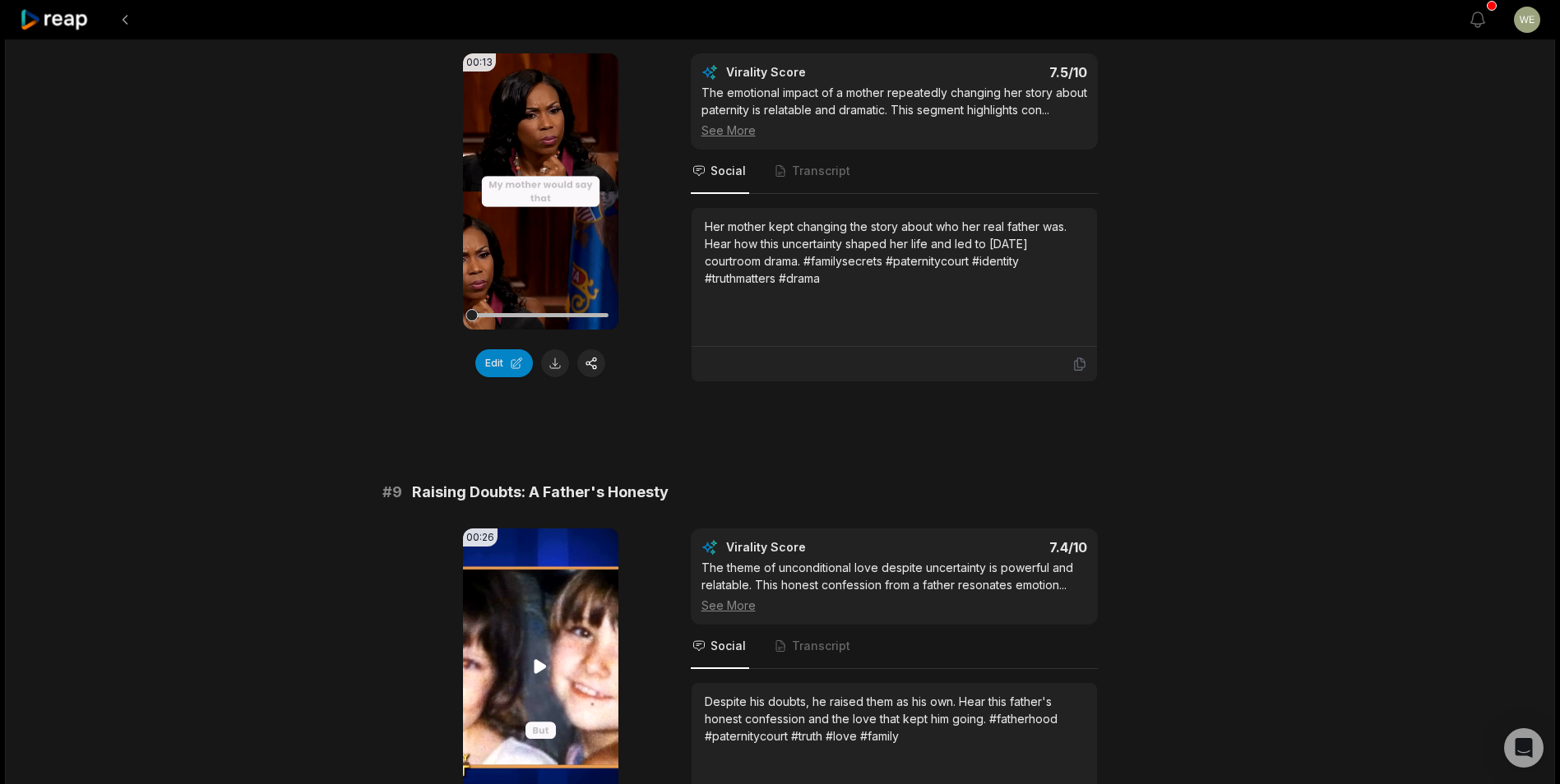
scroll to position [3668, 0]
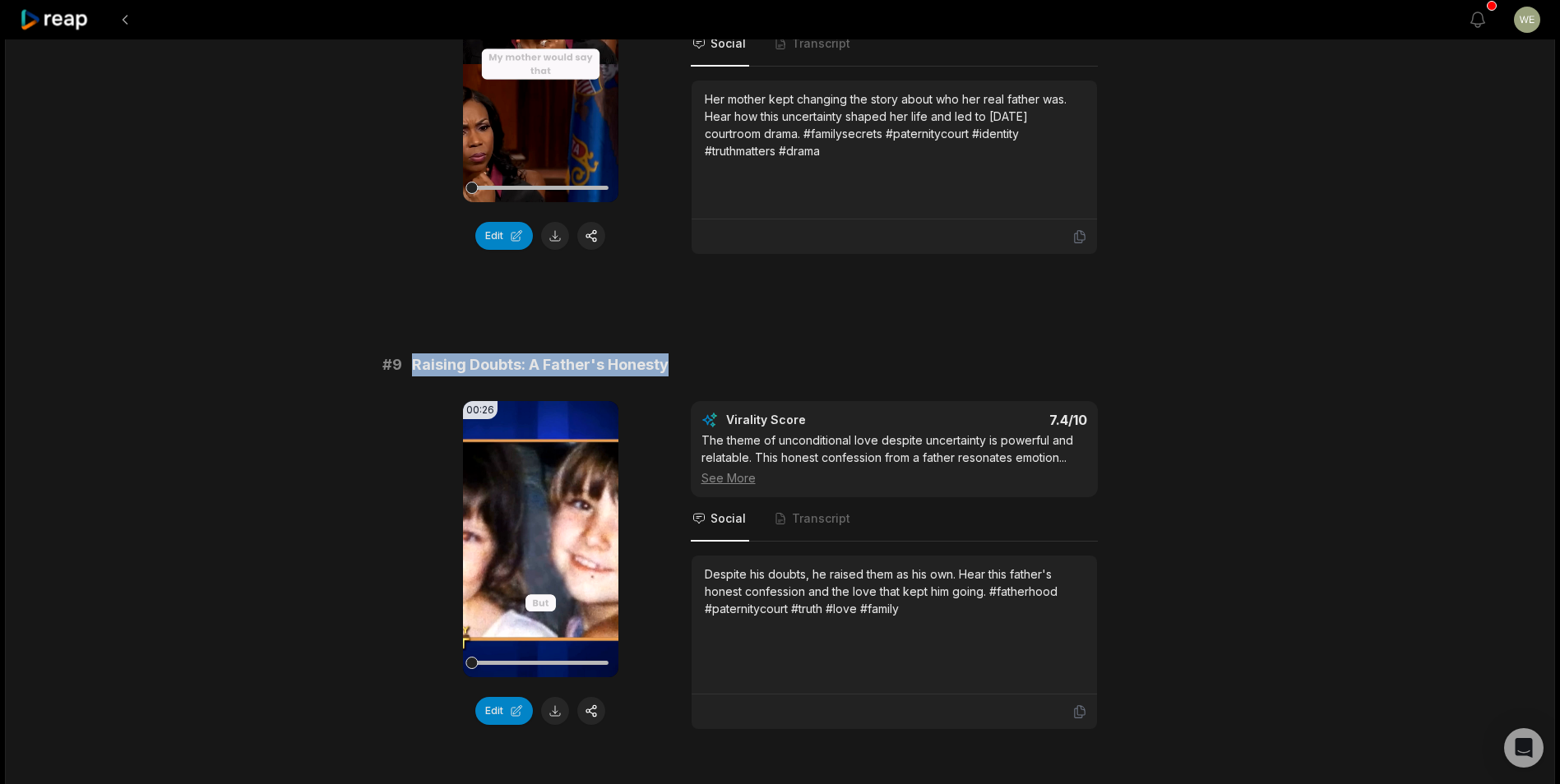
drag, startPoint x: 413, startPoint y: 359, endPoint x: 724, endPoint y: 364, distance: 311.0
click at [724, 364] on div "# 9 Raising Doubts: A Father's Honesty" at bounding box center [780, 365] width 796 height 23
drag, startPoint x: 724, startPoint y: 364, endPoint x: 613, endPoint y: 369, distance: 111.1
copy span "Raising Doubts: A Father's Honesty"
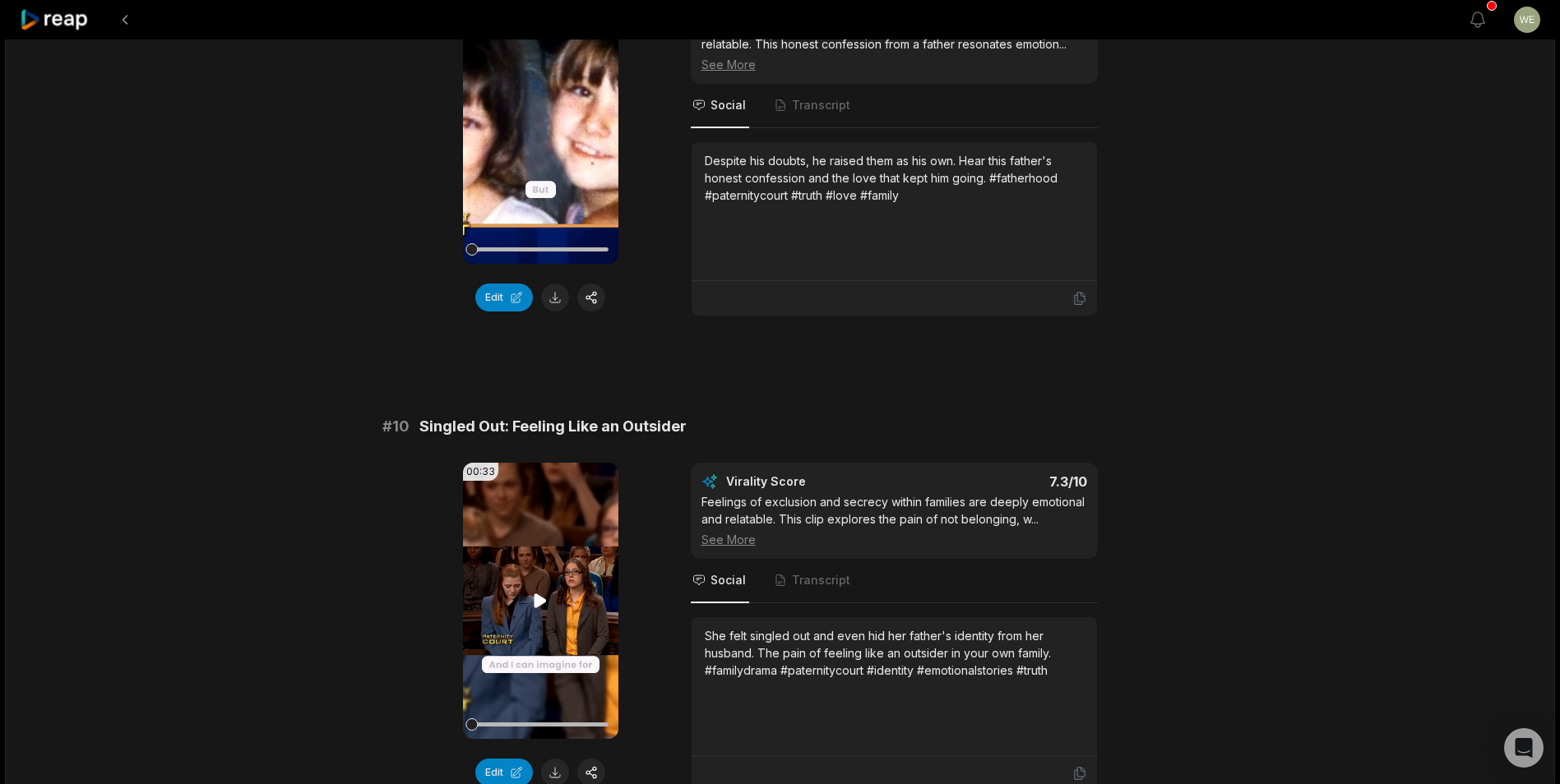
scroll to position [4161, 0]
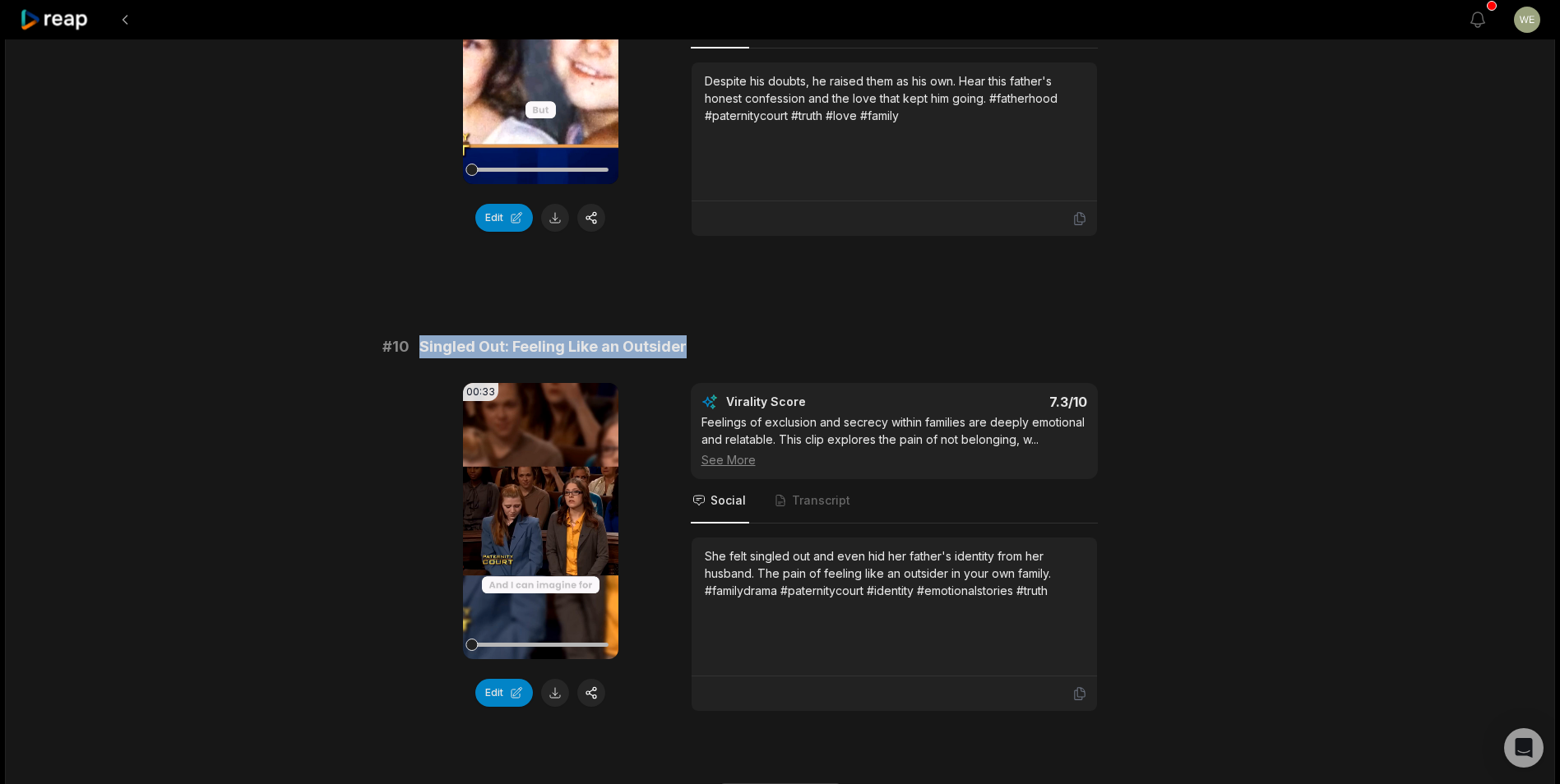
drag, startPoint x: 417, startPoint y: 344, endPoint x: 729, endPoint y: 348, distance: 312.0
click at [729, 348] on div "# 10 Singled Out: Feeling Like an Outsider" at bounding box center [780, 347] width 796 height 23
drag, startPoint x: 729, startPoint y: 348, endPoint x: 607, endPoint y: 344, distance: 122.1
copy span "Singled Out: Feeling Like an Outsider"
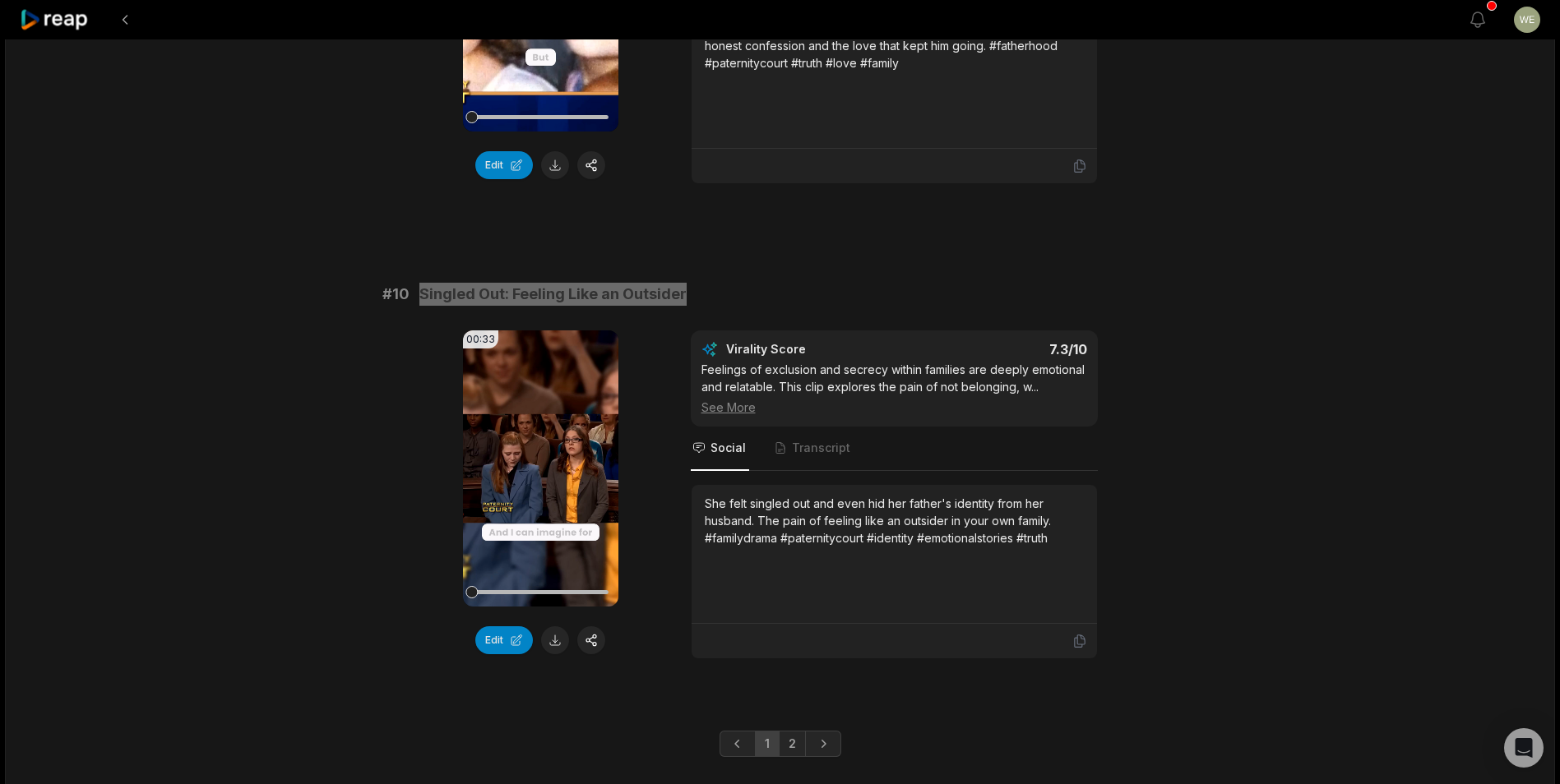
scroll to position [4252, 0]
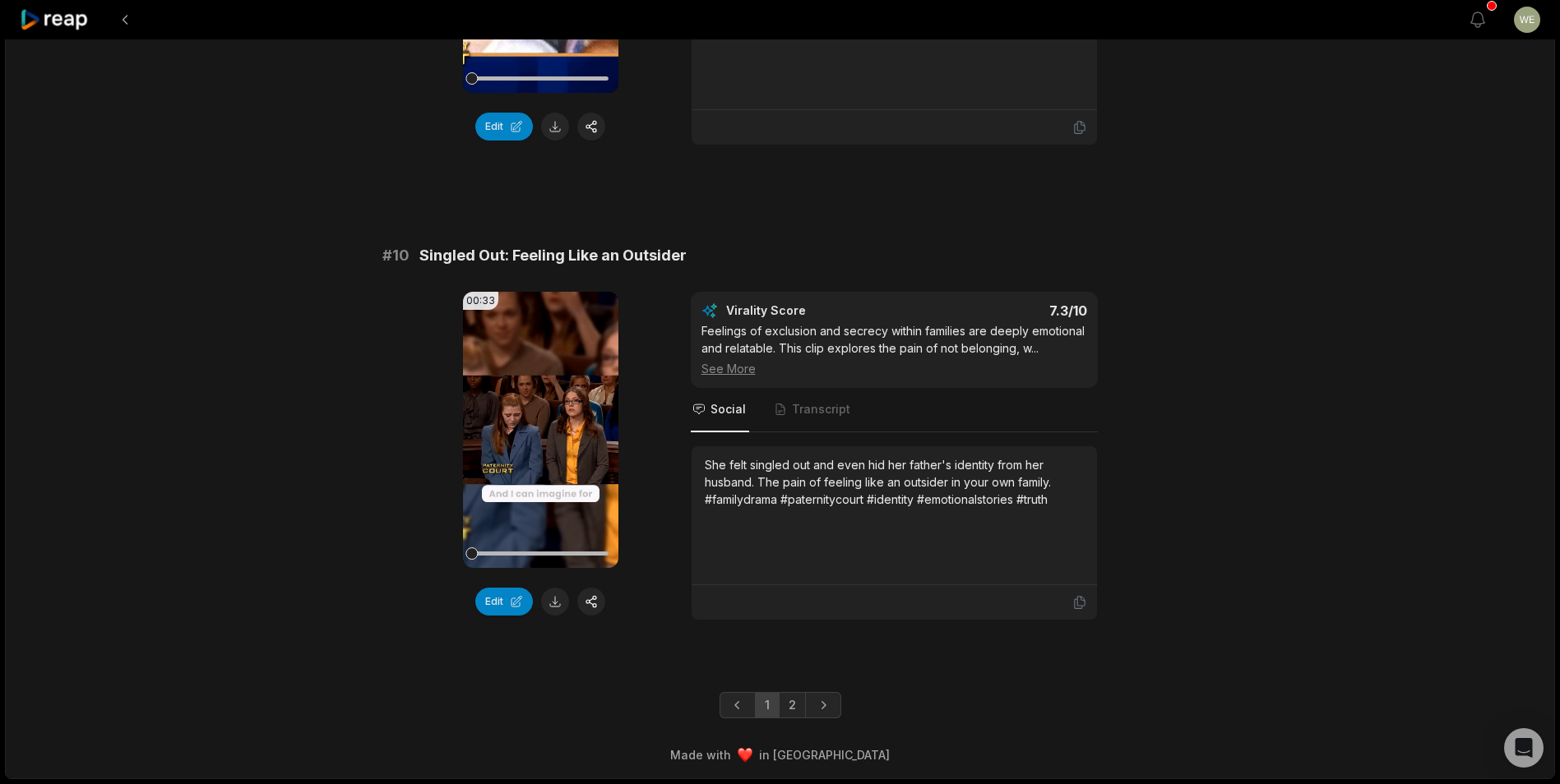
drag, startPoint x: 791, startPoint y: 706, endPoint x: 876, endPoint y: 635, distance: 110.8
click at [791, 706] on link "2" at bounding box center [792, 705] width 27 height 26
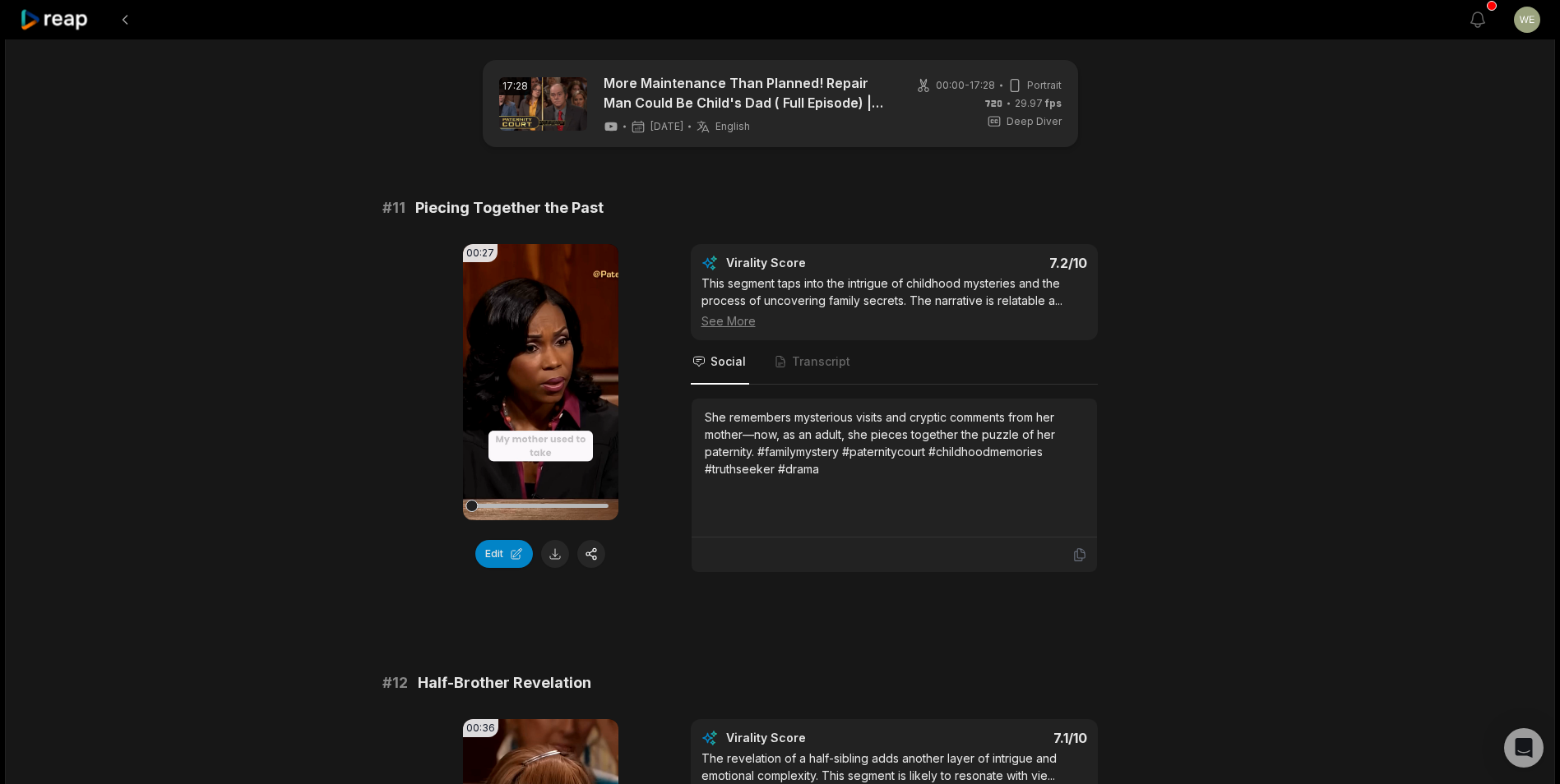
scroll to position [0, 0]
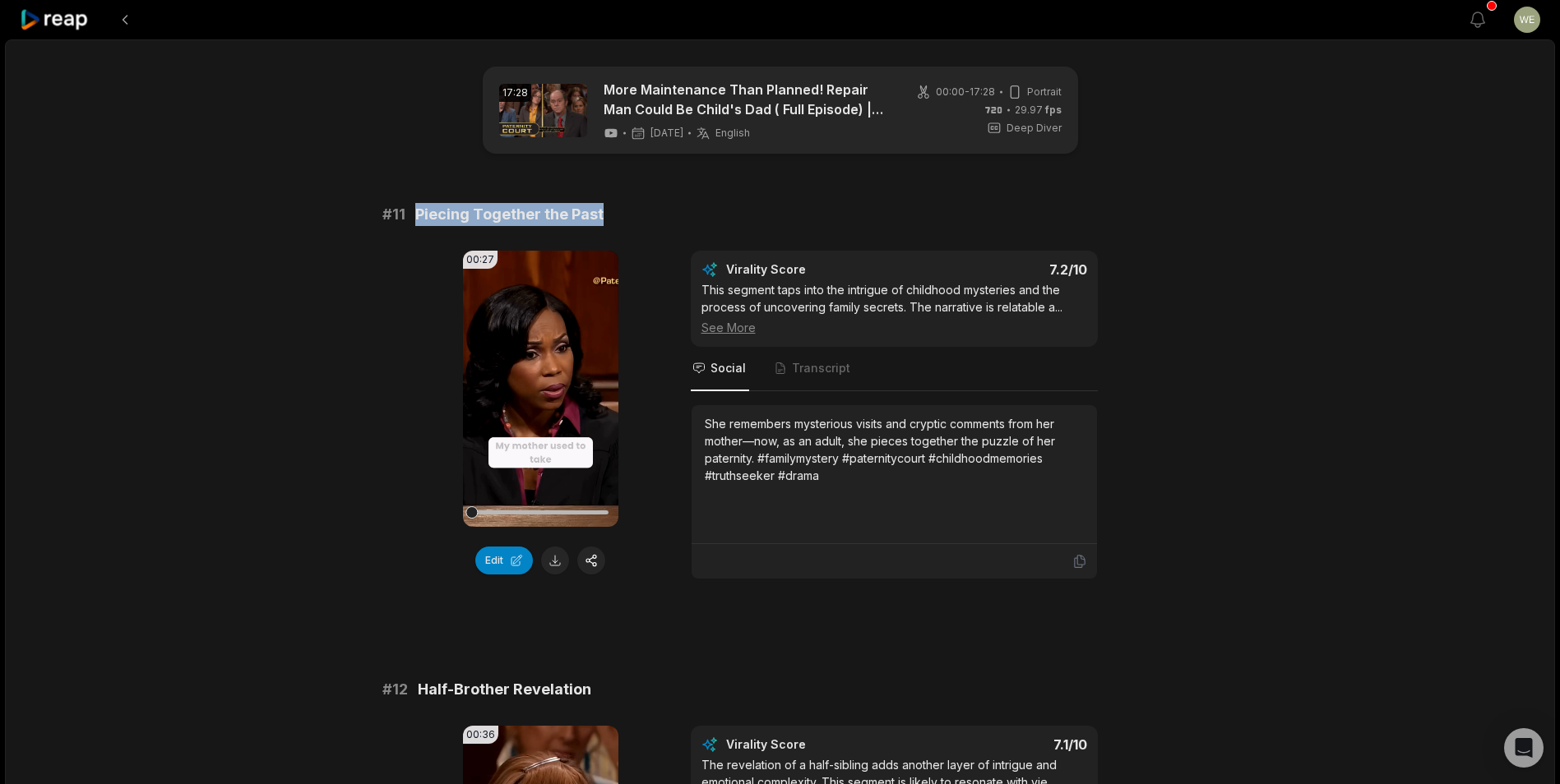
drag, startPoint x: 417, startPoint y: 212, endPoint x: 644, endPoint y: 212, distance: 227.0
click at [644, 212] on div "# 11 Piecing Together the Past" at bounding box center [780, 214] width 796 height 23
drag, startPoint x: 644, startPoint y: 212, endPoint x: 514, endPoint y: 212, distance: 130.0
copy span "Piecing Together the Past"
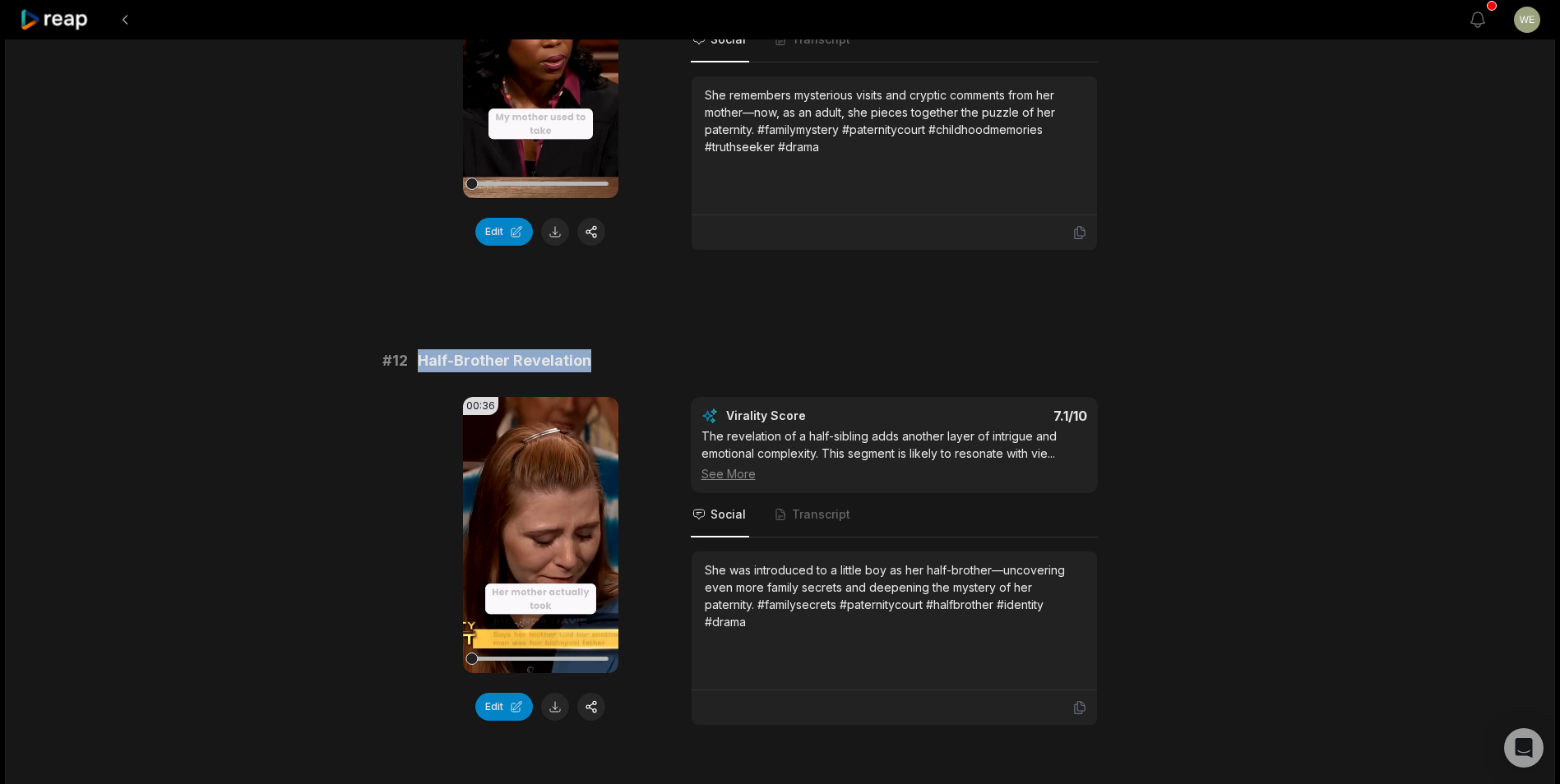
drag, startPoint x: 416, startPoint y: 361, endPoint x: 675, endPoint y: 370, distance: 259.2
click at [675, 370] on div "# 12 Half-Brother Revelation" at bounding box center [780, 361] width 796 height 23
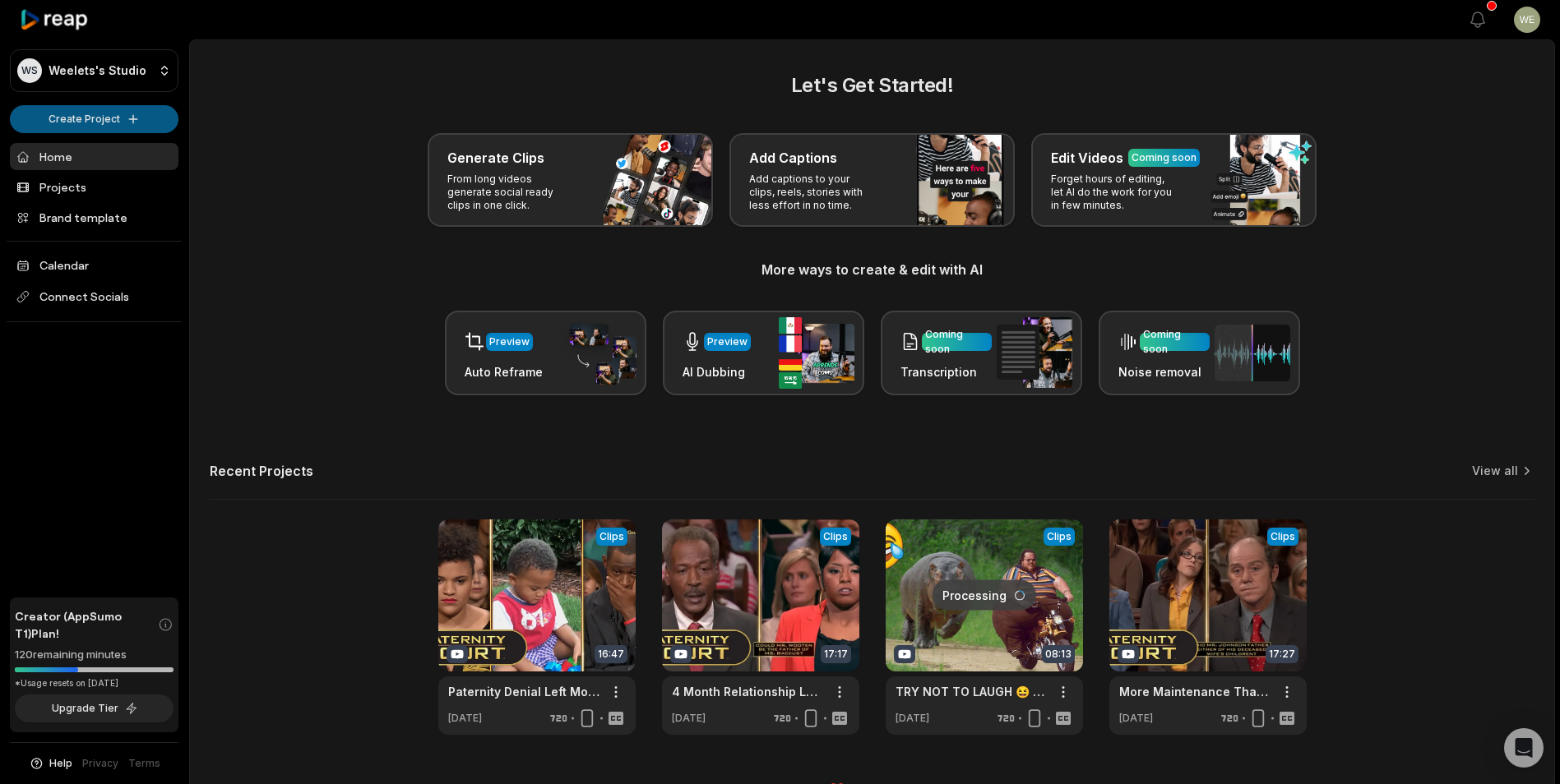
click at [101, 115] on html "WS Weelets's Studio Create Project Home Projects Brand template Calendar Connec…" at bounding box center [780, 392] width 1560 height 784
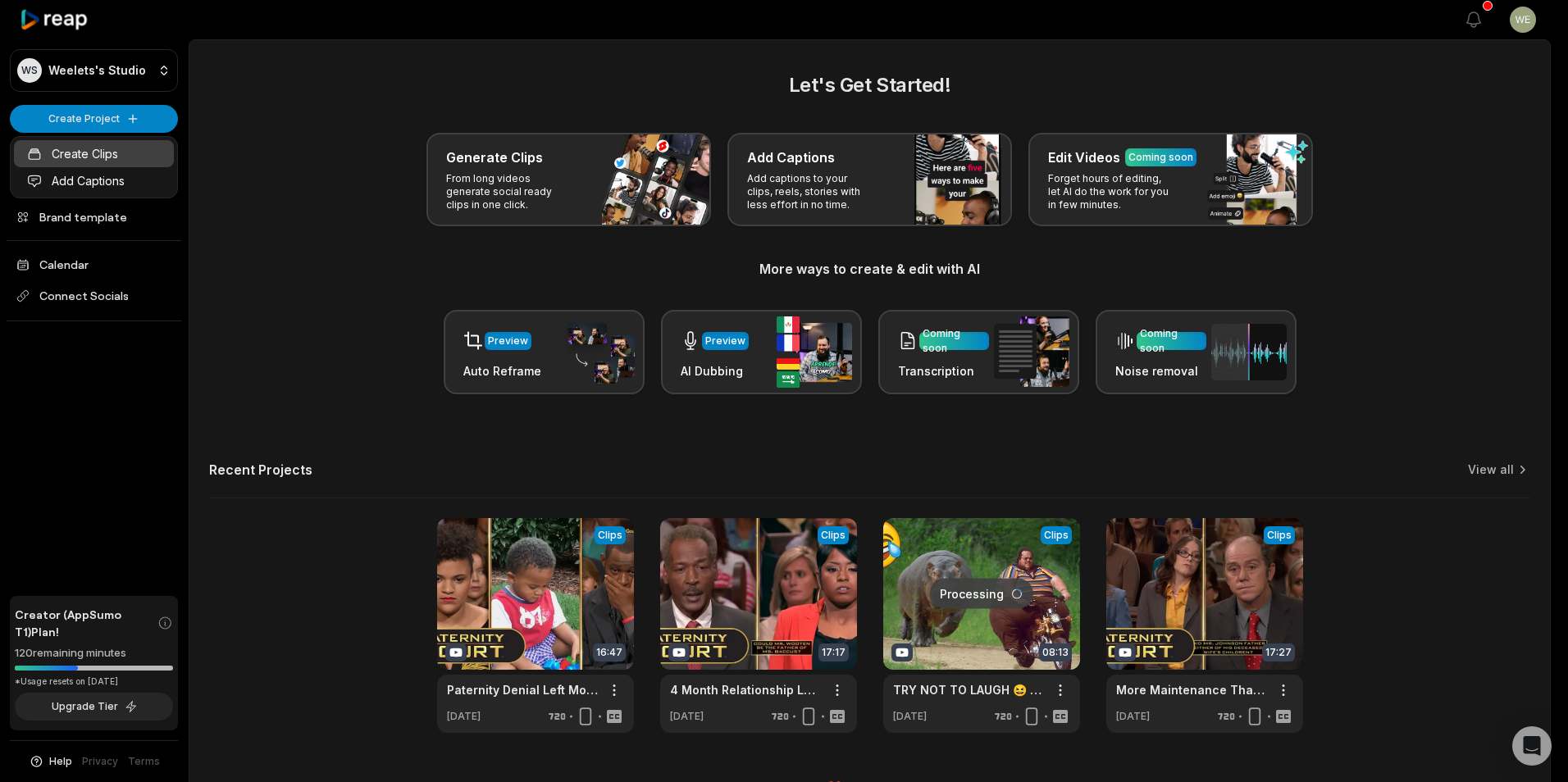
click at [108, 151] on link "Create Clips" at bounding box center [94, 153] width 160 height 27
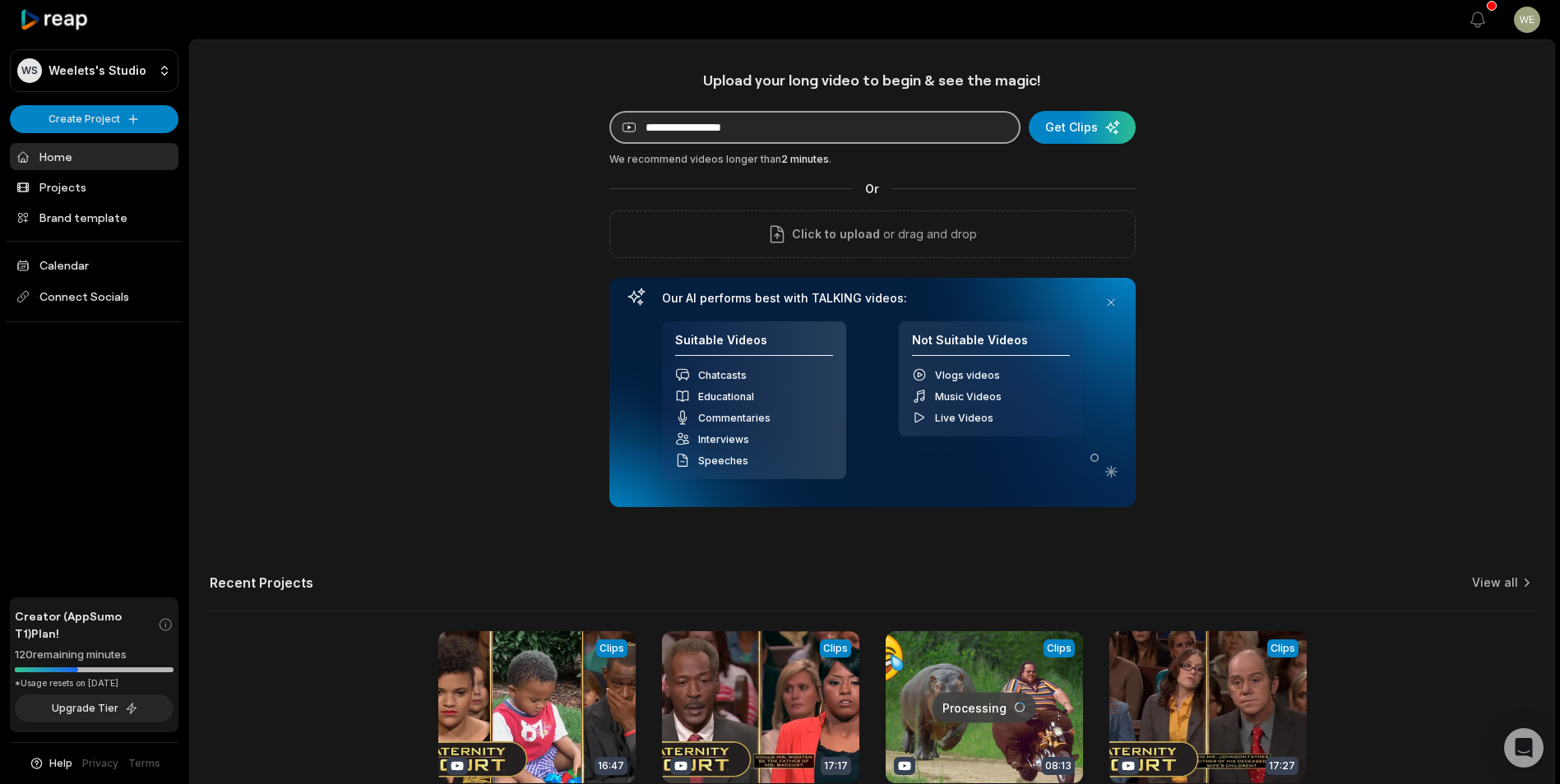
click at [797, 132] on input at bounding box center [815, 128] width 412 height 33
paste input "**********"
type input "**********"
click at [1084, 131] on div "submit" at bounding box center [1082, 128] width 107 height 33
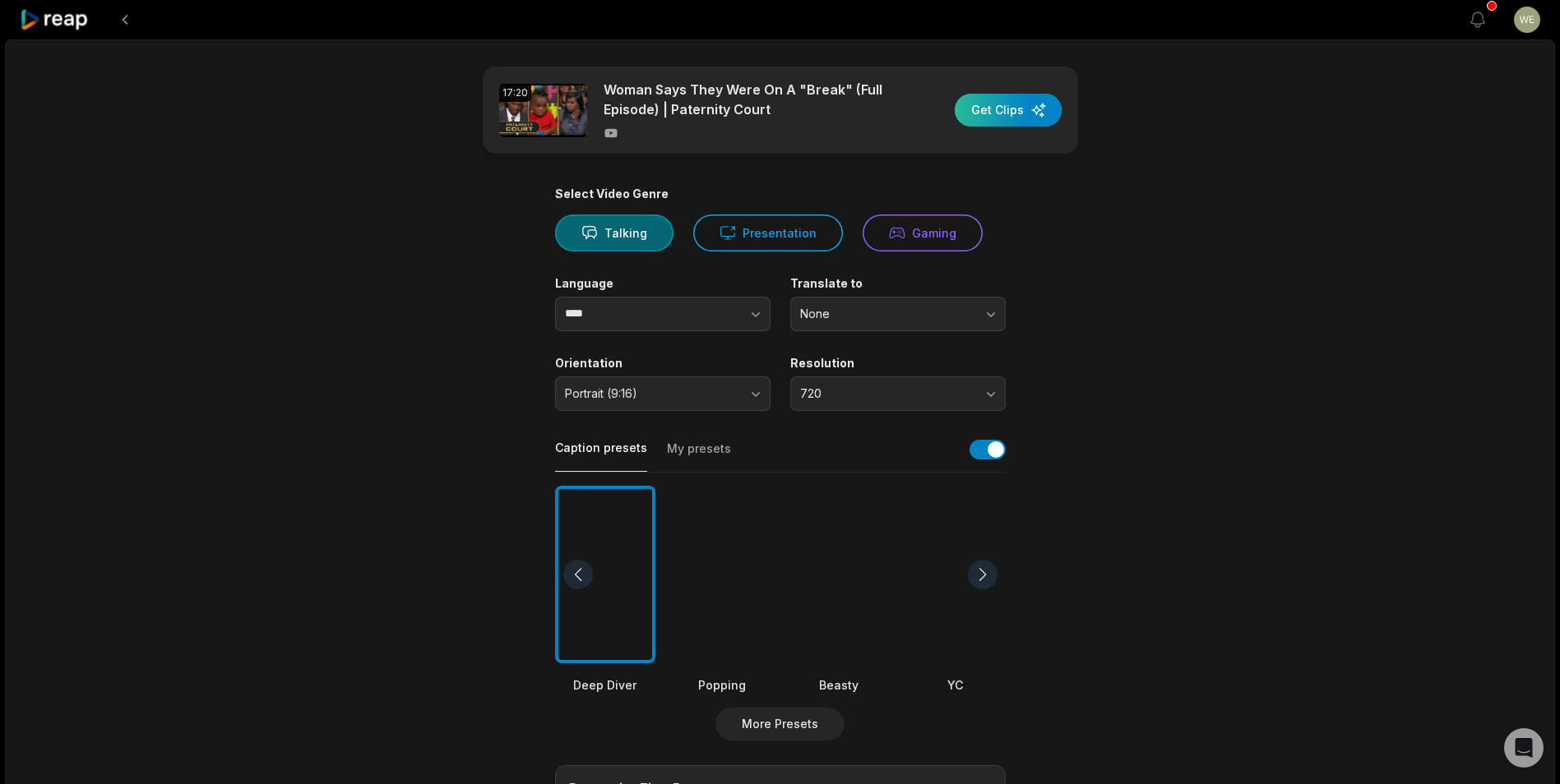
click at [1002, 116] on div "button" at bounding box center [1009, 110] width 107 height 33
